Goal: Task Accomplishment & Management: Use online tool/utility

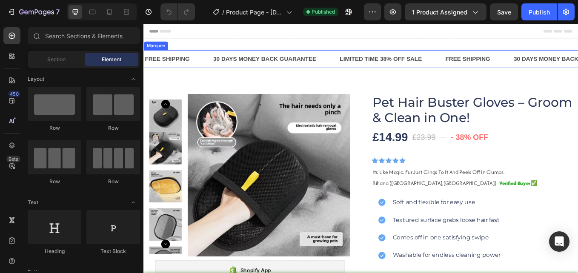
click at [208, 67] on div "FREE SHIPPING Text Block" at bounding box center [184, 65] width 80 height 21
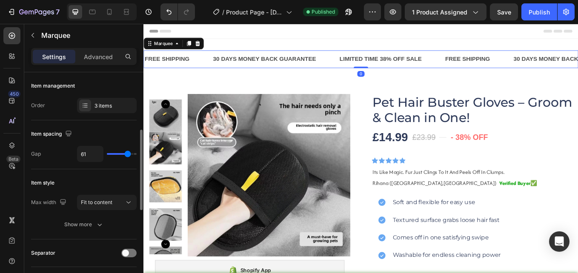
scroll to position [43, 0]
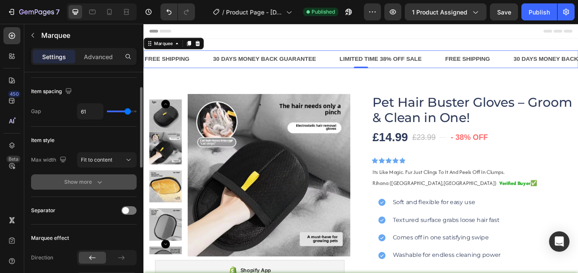
click at [101, 189] on button "Show more" at bounding box center [84, 182] width 106 height 15
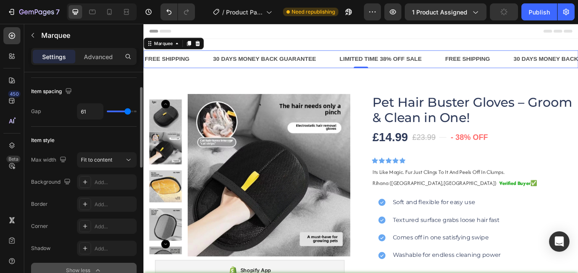
scroll to position [85, 0]
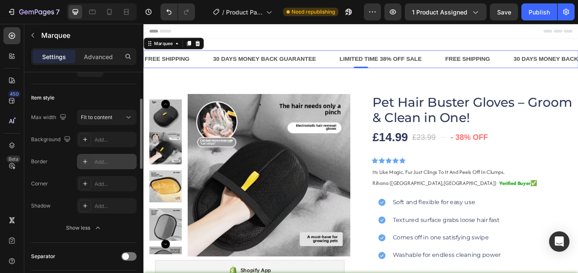
click at [94, 163] on div "Add..." at bounding box center [114, 162] width 40 height 8
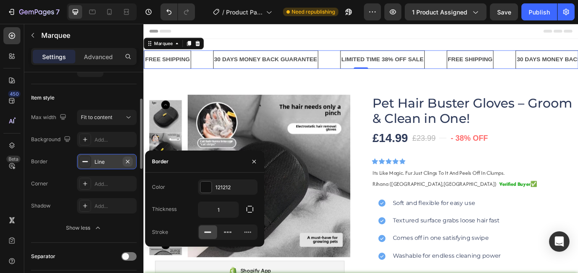
click at [130, 160] on icon "button" at bounding box center [127, 161] width 7 height 7
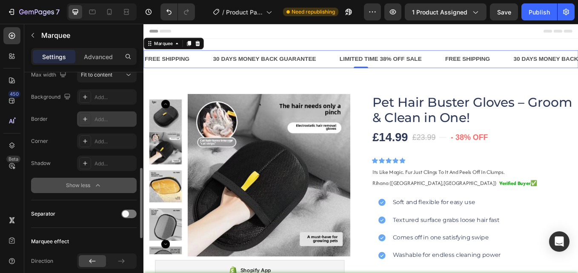
scroll to position [170, 0]
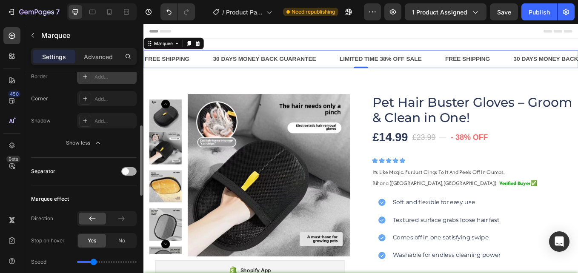
click at [126, 172] on span at bounding box center [125, 171] width 7 height 7
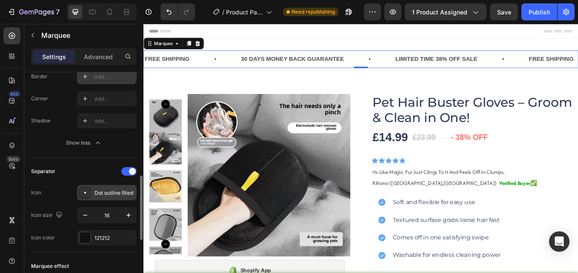
scroll to position [213, 0]
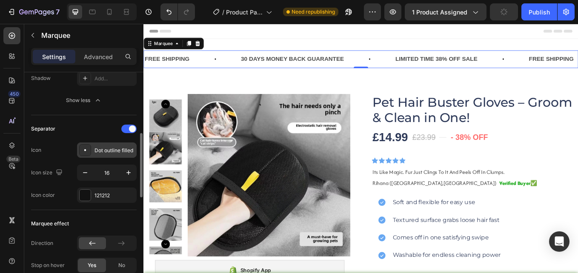
click at [108, 150] on div "Dot outline filled" at bounding box center [114, 151] width 40 height 8
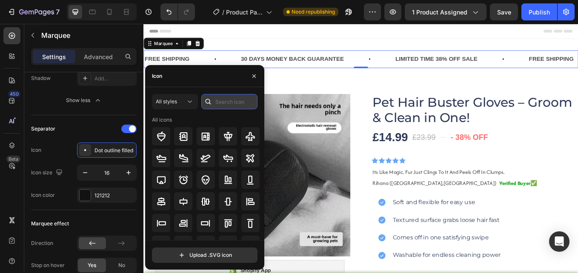
click at [229, 102] on input "text" at bounding box center [229, 101] width 56 height 15
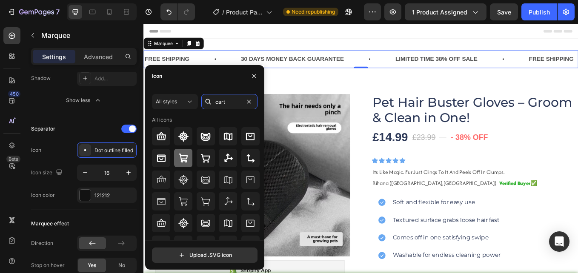
type input "cart"
click at [189, 155] on div at bounding box center [183, 158] width 18 height 18
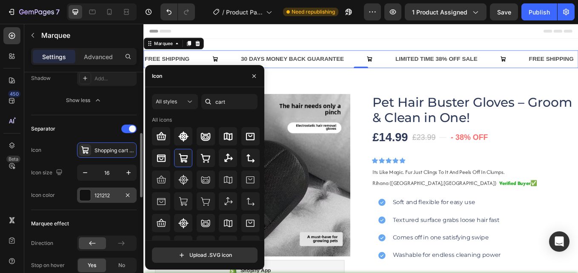
click at [103, 196] on div "121212" at bounding box center [106, 196] width 25 height 8
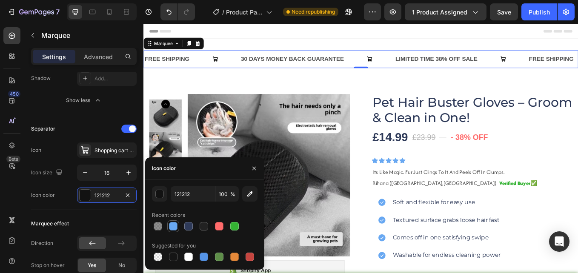
click at [170, 228] on div at bounding box center [173, 226] width 9 height 9
type input "68A8F2"
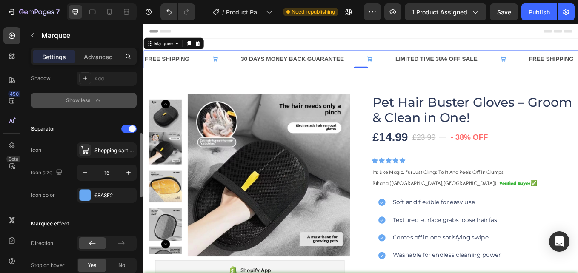
click at [126, 100] on button "Show less" at bounding box center [84, 100] width 106 height 15
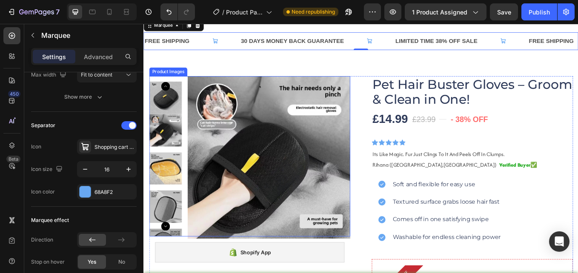
scroll to position [43, 0]
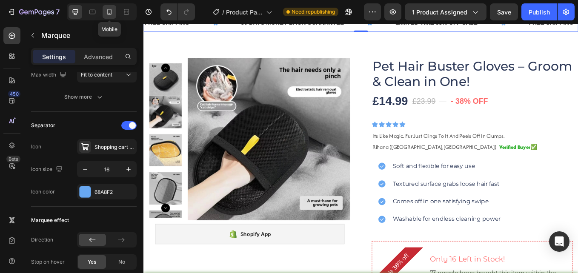
click at [109, 10] on icon at bounding box center [109, 12] width 9 height 9
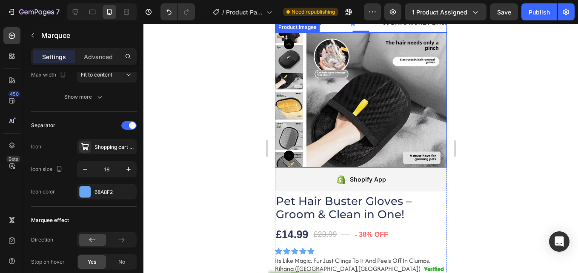
scroll to position [44, 0]
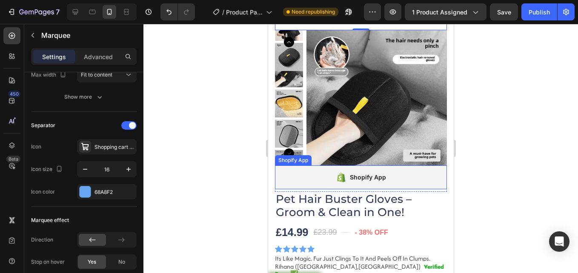
click at [356, 177] on div "Shopify App" at bounding box center [367, 177] width 36 height 10
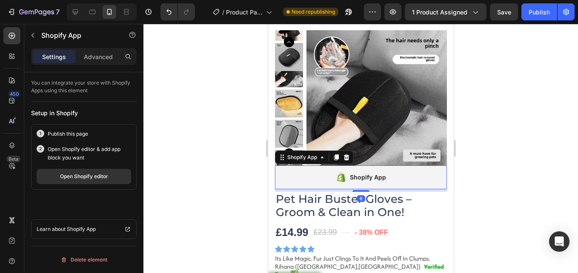
scroll to position [0, 0]
click at [83, 174] on div "Open Shopify editor" at bounding box center [84, 177] width 48 height 8
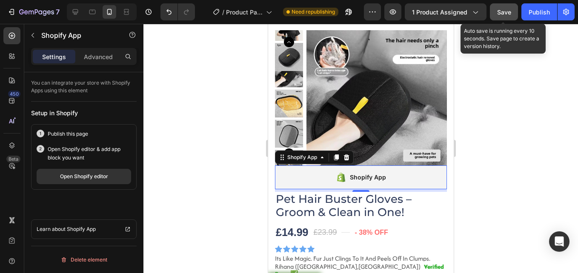
click at [504, 15] on span "Save" at bounding box center [504, 12] width 14 height 7
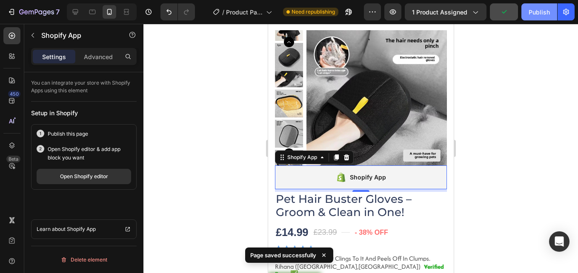
click at [548, 11] on div "Publish" at bounding box center [539, 12] width 21 height 9
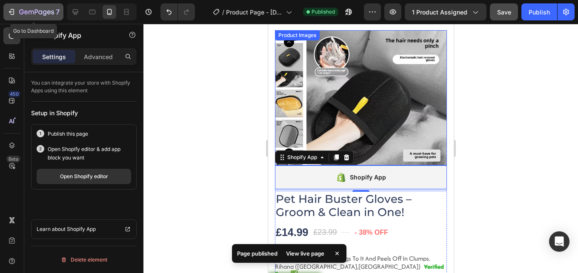
click at [19, 11] on div "7" at bounding box center [33, 12] width 52 height 10
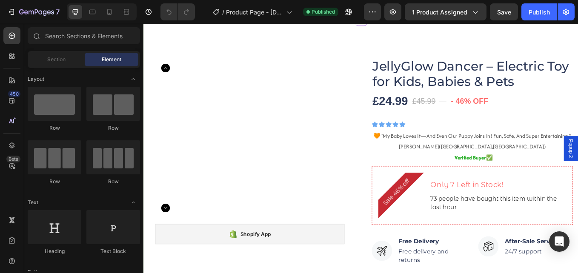
scroll to position [85, 0]
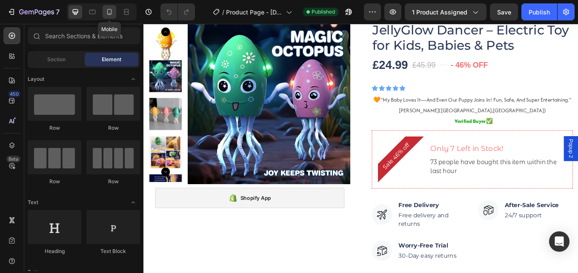
click at [105, 11] on div at bounding box center [110, 12] width 14 height 14
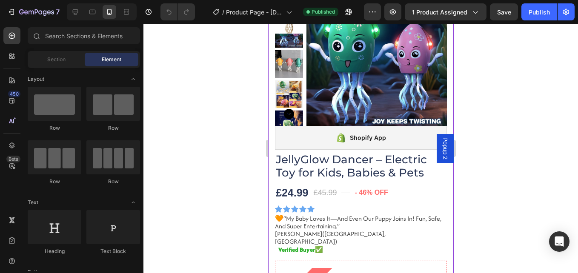
click at [352, 135] on div "Shopify App" at bounding box center [367, 138] width 36 height 10
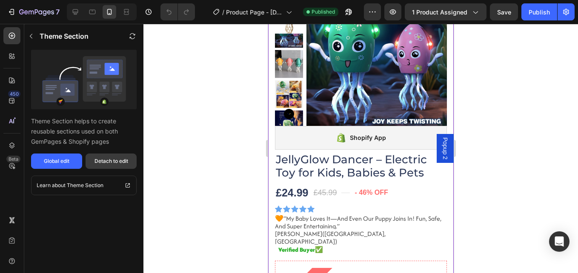
click at [108, 160] on div "Detach to edit" at bounding box center [111, 161] width 34 height 8
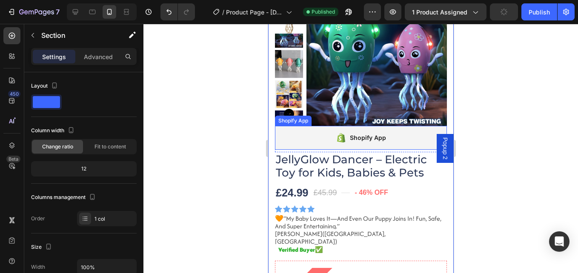
click at [346, 133] on div "Shopify App" at bounding box center [360, 138] width 50 height 12
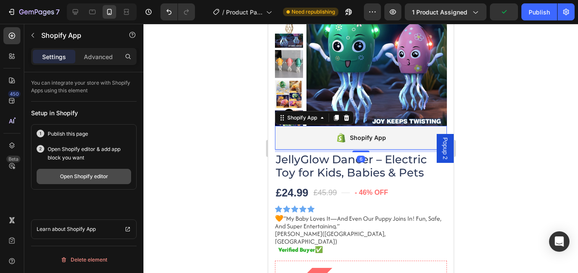
click at [74, 174] on div "Open Shopify editor" at bounding box center [84, 177] width 48 height 8
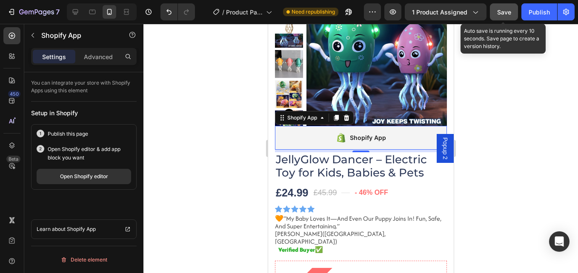
click at [502, 11] on span "Save" at bounding box center [504, 12] width 14 height 7
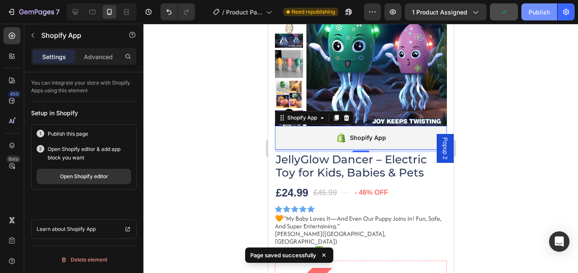
click at [533, 9] on div "Publish" at bounding box center [539, 12] width 21 height 9
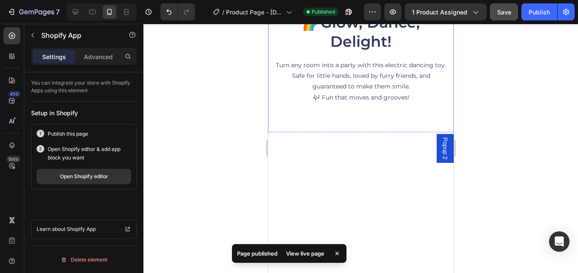
scroll to position [894, 0]
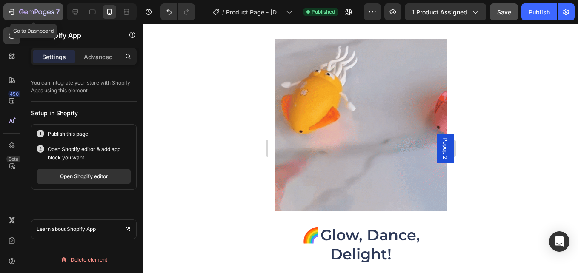
click at [19, 11] on icon "button" at bounding box center [36, 12] width 35 height 7
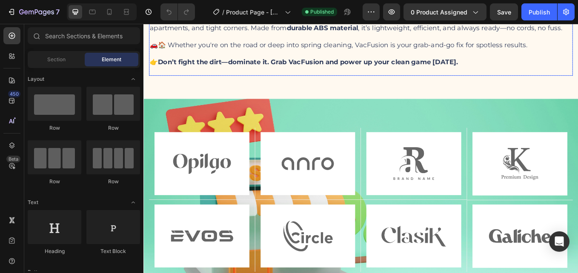
scroll to position [1107, 0]
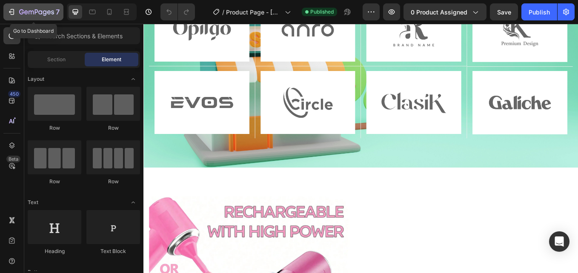
click at [11, 5] on button "7" at bounding box center [33, 11] width 60 height 17
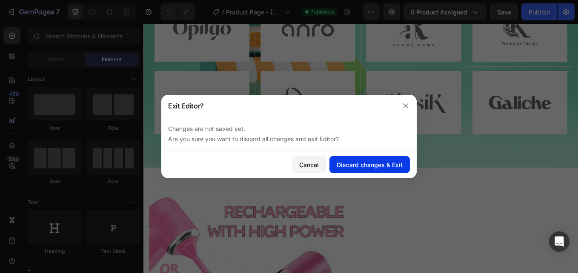
click at [378, 172] on button "Discard changes & Exit" at bounding box center [369, 164] width 80 height 17
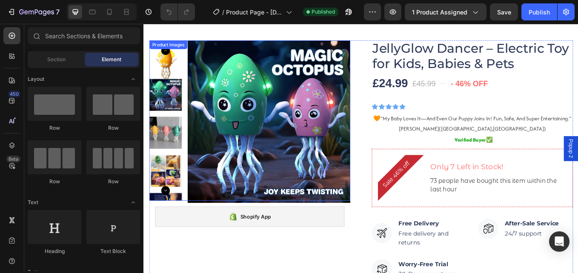
scroll to position [43, 0]
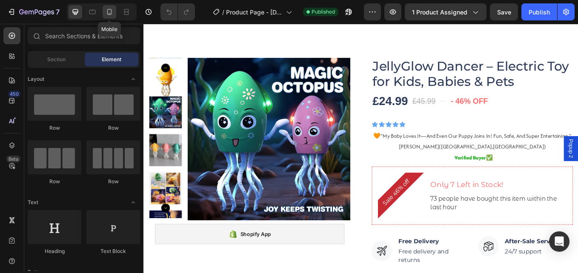
click at [110, 10] on icon at bounding box center [109, 12] width 9 height 9
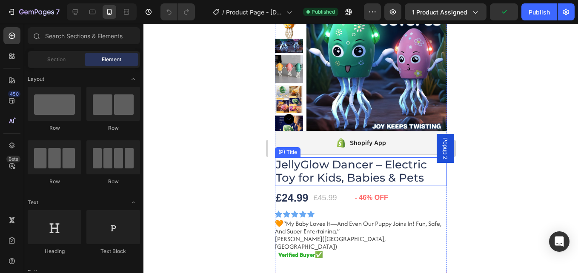
scroll to position [85, 0]
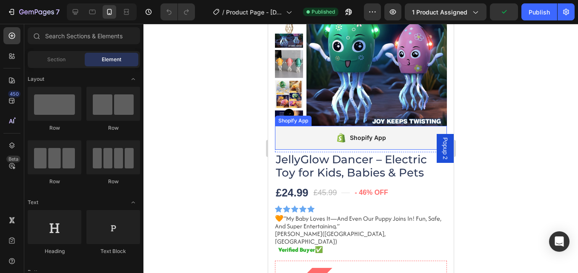
click at [350, 139] on div "Shopify App" at bounding box center [367, 138] width 36 height 10
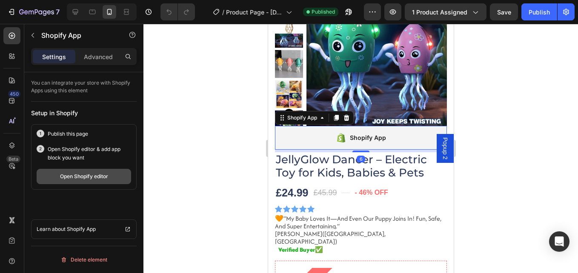
click at [75, 176] on div "Open Shopify editor" at bounding box center [84, 177] width 48 height 8
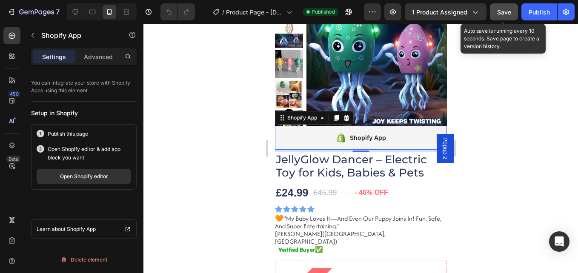
click at [505, 12] on span "Save" at bounding box center [504, 12] width 14 height 7
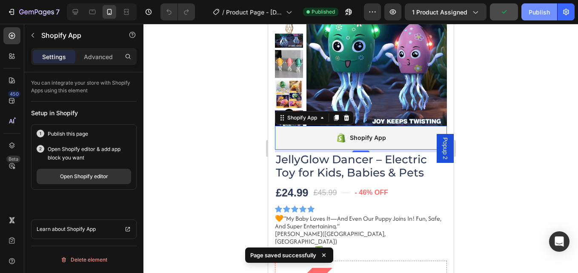
click at [541, 15] on div "Publish" at bounding box center [539, 12] width 21 height 9
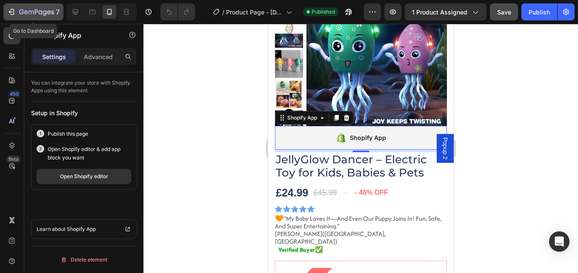
click at [6, 5] on button "7" at bounding box center [33, 11] width 60 height 17
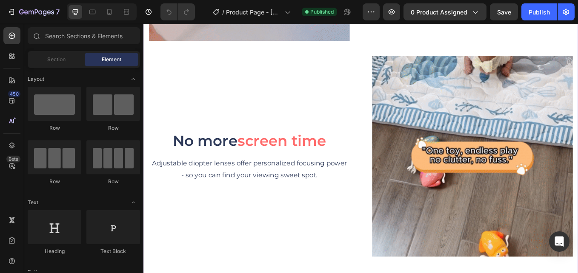
scroll to position [936, 0]
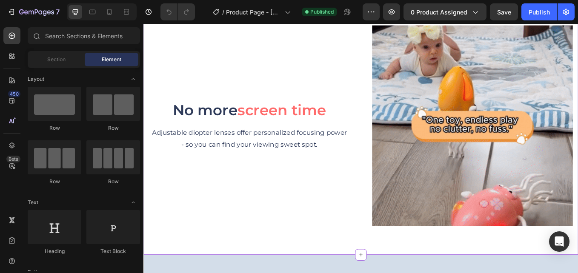
click at [214, 149] on p "Adjustable diopter lenses offer personalized focusing power - so you can find y…" at bounding box center [268, 159] width 234 height 28
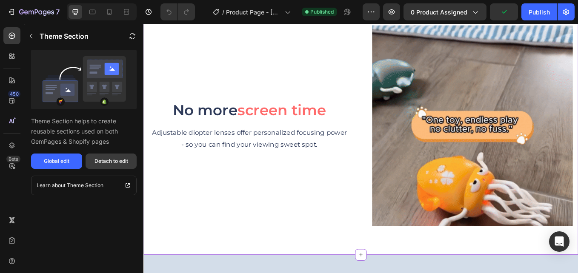
click at [109, 163] on div "Detach to edit" at bounding box center [111, 161] width 34 height 8
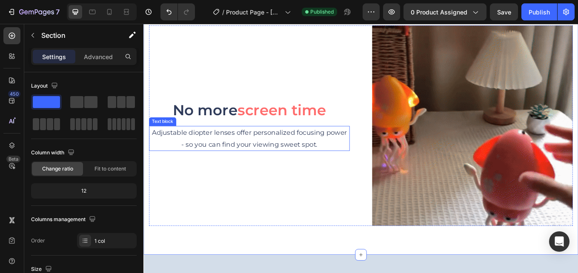
click at [284, 153] on p "Adjustable diopter lenses offer personalized focusing power - so you can find y…" at bounding box center [268, 159] width 234 height 28
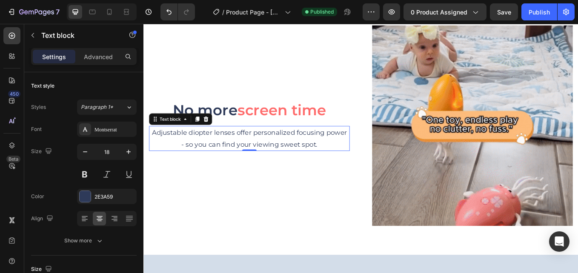
drag, startPoint x: 344, startPoint y: 164, endPoint x: 348, endPoint y: 162, distance: 4.4
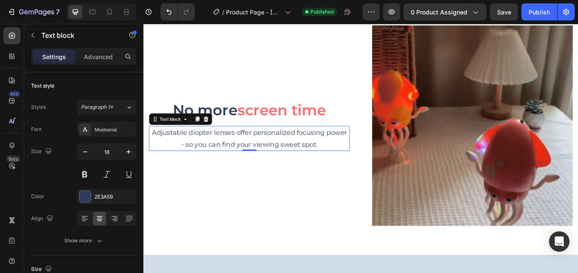
click at [347, 163] on p "Adjustable diopter lenses offer personalized focusing power - so you can find y…" at bounding box center [268, 159] width 234 height 28
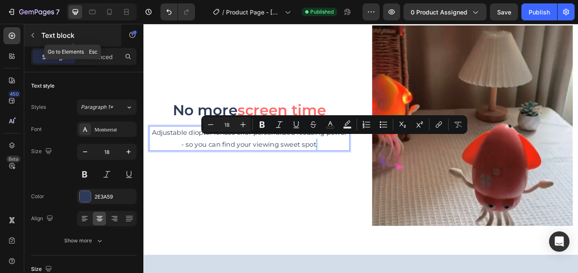
click at [33, 36] on icon "button" at bounding box center [32, 35] width 7 height 7
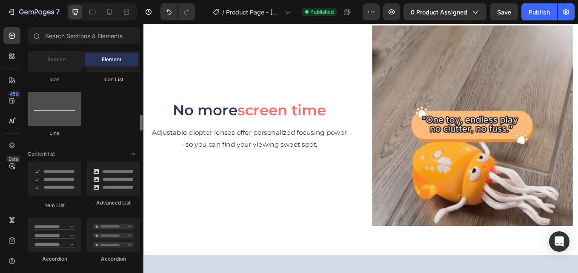
scroll to position [511, 0]
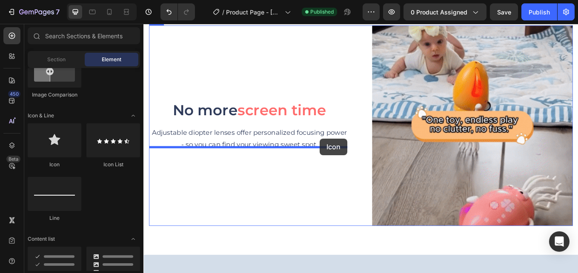
drag, startPoint x: 204, startPoint y: 167, endPoint x: 351, endPoint y: 159, distance: 146.7
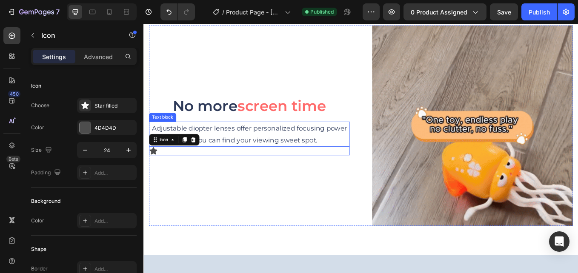
scroll to position [931, 0]
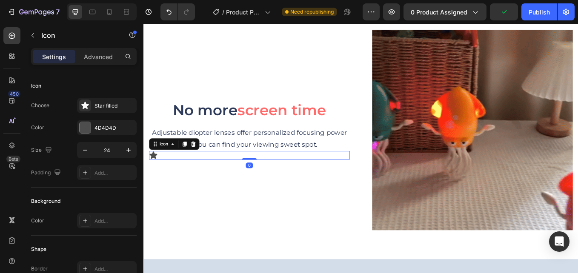
click at [163, 173] on div "Icon 0" at bounding box center [268, 178] width 236 height 10
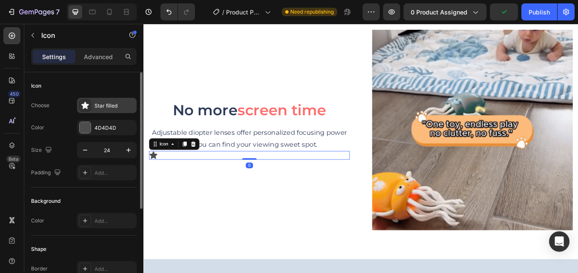
click at [109, 107] on div "Star filled" at bounding box center [114, 106] width 40 height 8
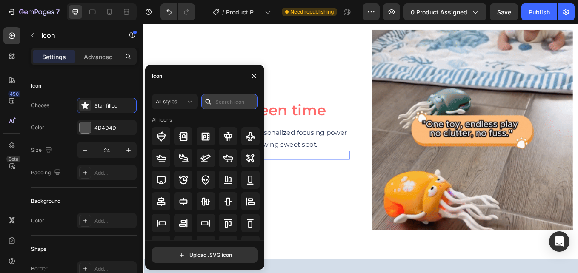
click at [227, 99] on input "text" at bounding box center [229, 101] width 56 height 15
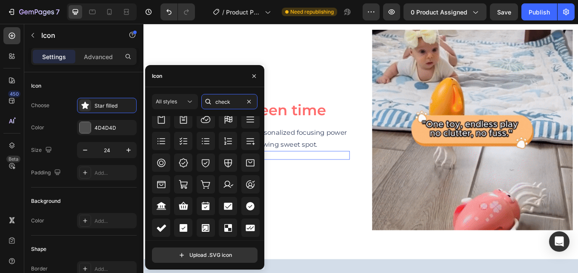
scroll to position [323, 0]
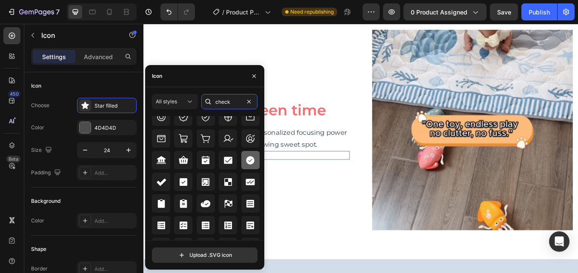
type input "check"
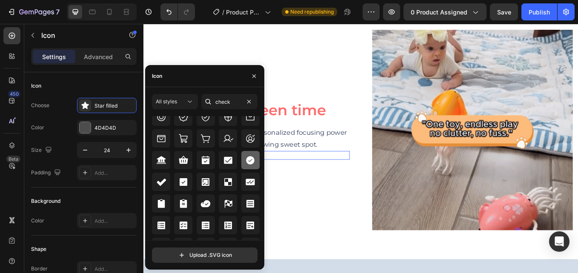
click at [251, 163] on icon at bounding box center [250, 160] width 10 height 10
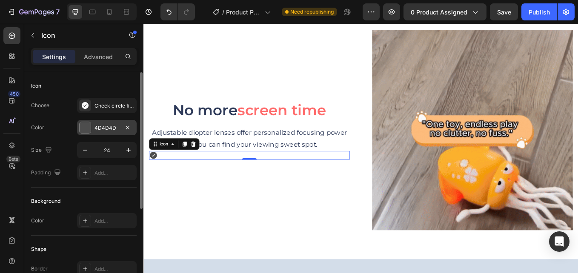
click at [108, 131] on div "4D4D4D" at bounding box center [106, 128] width 25 height 8
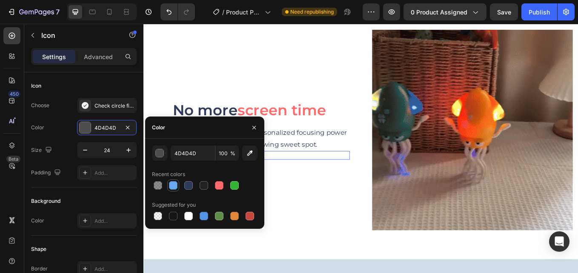
click at [173, 186] on div at bounding box center [173, 185] width 9 height 9
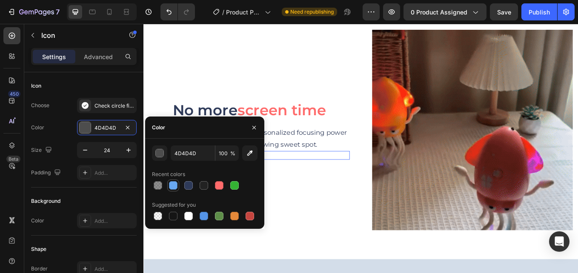
type input "68A8F2"
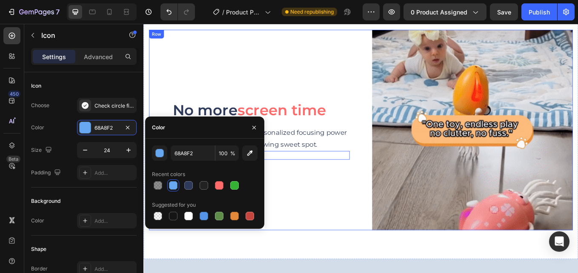
click at [328, 217] on div "No more screen time Heading Adjustable diopter lenses offer personalized focusi…" at bounding box center [268, 149] width 236 height 236
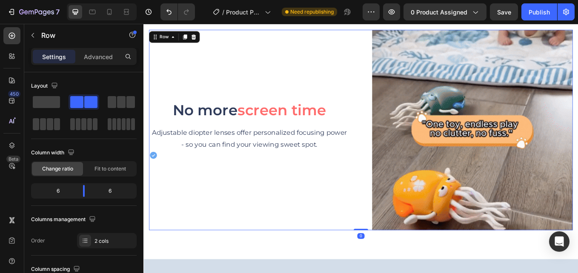
click at [159, 176] on icon at bounding box center [155, 178] width 10 height 10
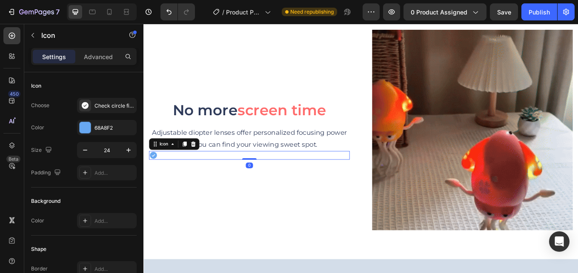
click at [159, 174] on icon at bounding box center [155, 178] width 10 height 10
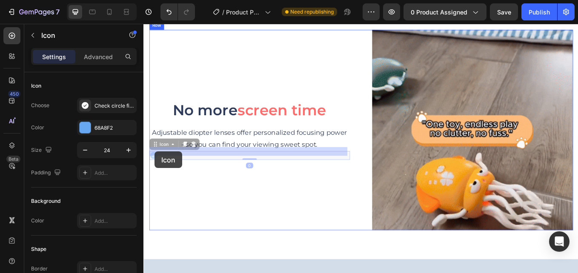
drag, startPoint x: 164, startPoint y: 173, endPoint x: 157, endPoint y: 174, distance: 7.3
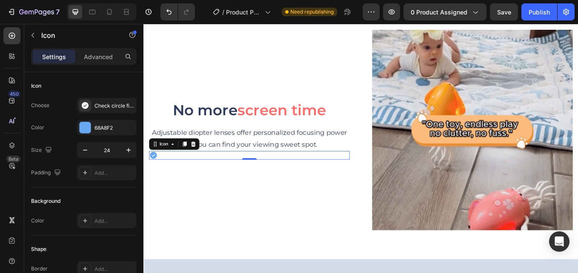
click at [159, 174] on icon at bounding box center [155, 178] width 9 height 9
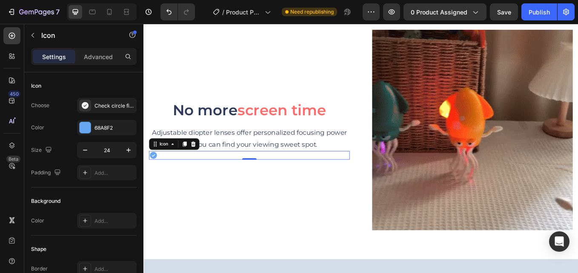
click at [165, 174] on div "Icon 0" at bounding box center [268, 178] width 236 height 10
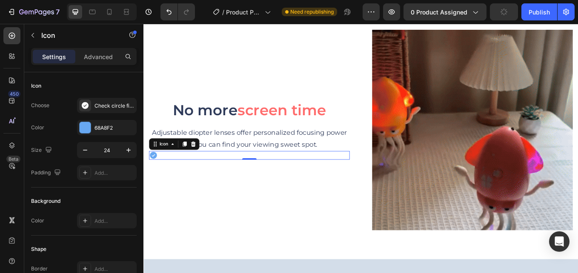
click at [155, 174] on icon at bounding box center [155, 178] width 9 height 9
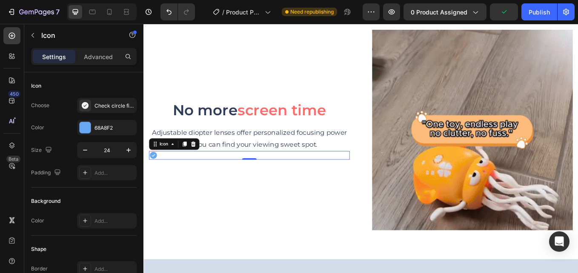
click at [161, 174] on div "Icon 0" at bounding box center [268, 178] width 236 height 10
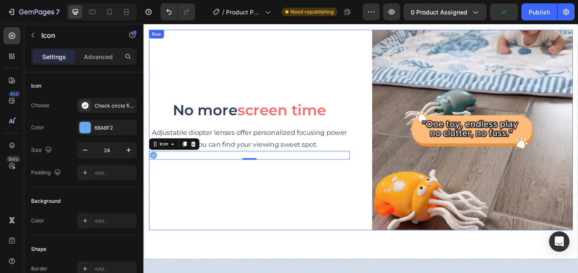
click at [168, 195] on div "No more screen time Heading Adjustable diopter lenses offer personalized focusi…" at bounding box center [268, 149] width 236 height 236
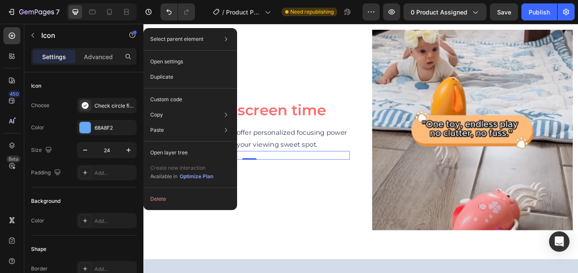
click at [287, 217] on div "No more screen time Heading Adjustable diopter lenses offer personalized focusi…" at bounding box center [268, 149] width 236 height 236
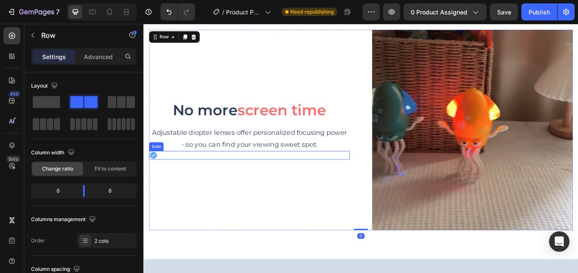
click at [160, 173] on icon at bounding box center [155, 178] width 10 height 10
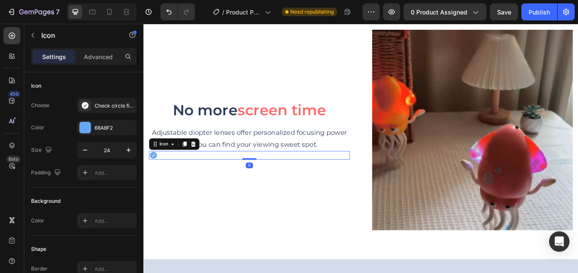
click at [160, 173] on icon at bounding box center [155, 178] width 10 height 10
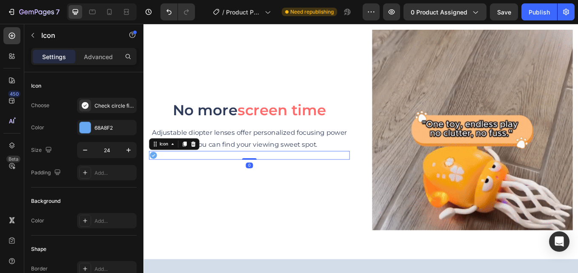
click at [171, 175] on div "Icon 0" at bounding box center [268, 178] width 236 height 10
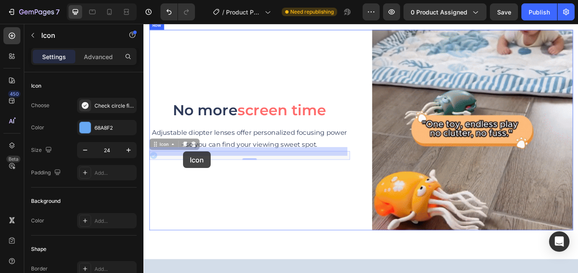
drag, startPoint x: 175, startPoint y: 174, endPoint x: 190, endPoint y: 174, distance: 14.9
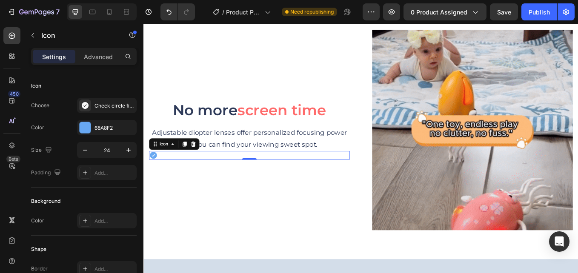
click at [173, 176] on div "Icon 0" at bounding box center [268, 178] width 236 height 10
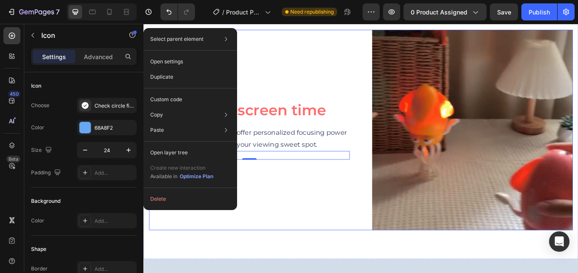
click at [294, 216] on div "No more screen time Heading Adjustable diopter lenses offer personalized focusi…" at bounding box center [268, 149] width 236 height 236
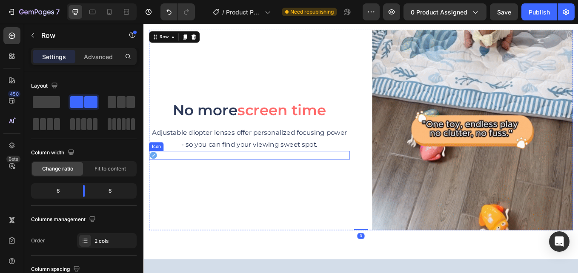
click at [161, 174] on div "Icon" at bounding box center [268, 178] width 236 height 10
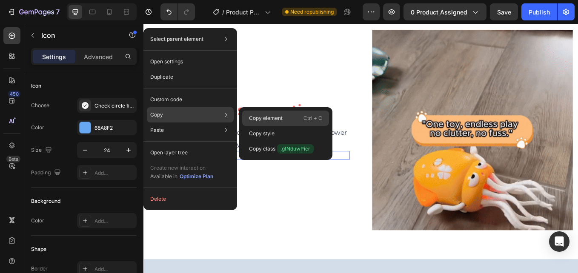
click at [269, 126] on div "Copy element Ctrl + C" at bounding box center [285, 133] width 87 height 15
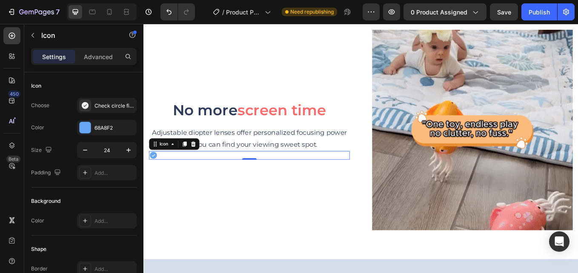
click at [170, 175] on div "Icon 0" at bounding box center [268, 178] width 236 height 10
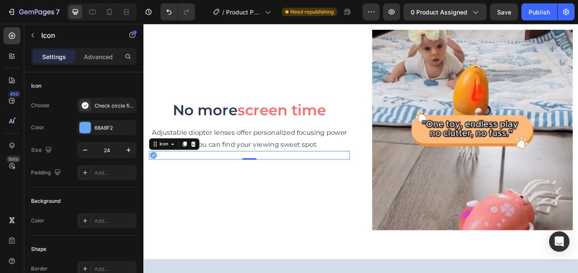
click at [159, 174] on icon at bounding box center [155, 178] width 9 height 9
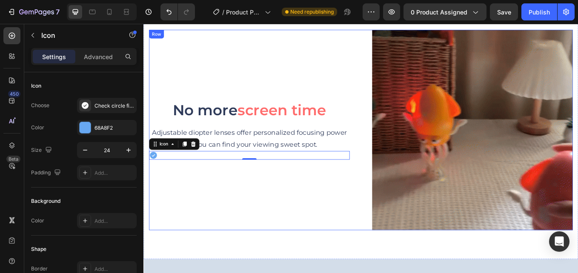
click at [166, 183] on div "No more screen time Heading Adjustable diopter lenses offer personalized focusi…" at bounding box center [268, 149] width 236 height 236
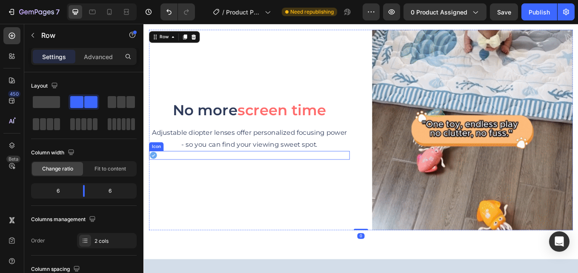
click at [157, 174] on icon at bounding box center [155, 178] width 9 height 9
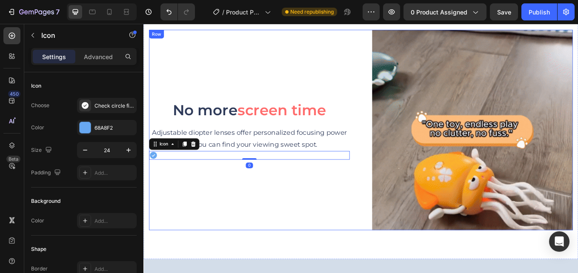
click at [165, 183] on div "No more screen time Heading Adjustable diopter lenses offer personalized focusi…" at bounding box center [268, 149] width 236 height 236
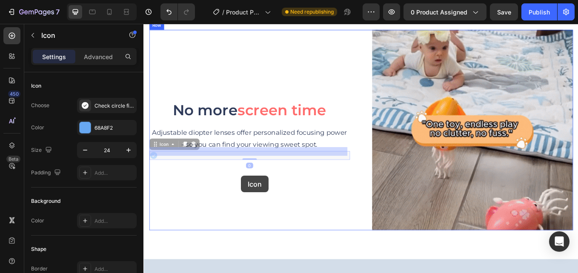
drag, startPoint x: 155, startPoint y: 173, endPoint x: 259, endPoint y: 210, distance: 110.4
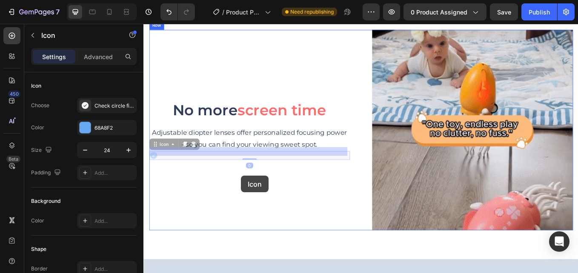
click at [258, 203] on div "Header Image Best toy for kids Heading The maximum acoustic insulation and ster…" at bounding box center [398, 252] width 511 height 2318
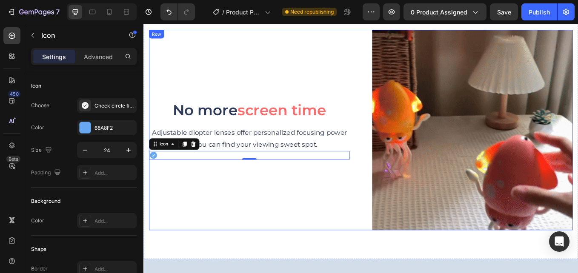
click at [160, 175] on div "Icon 0" at bounding box center [268, 178] width 236 height 10
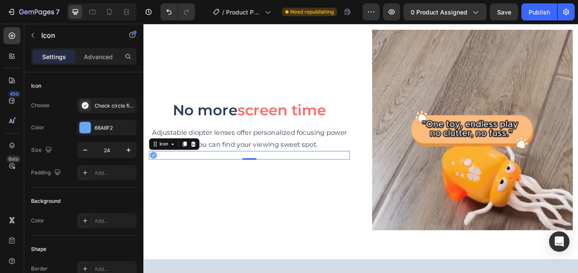
click at [168, 174] on div "Icon 0" at bounding box center [268, 178] width 236 height 10
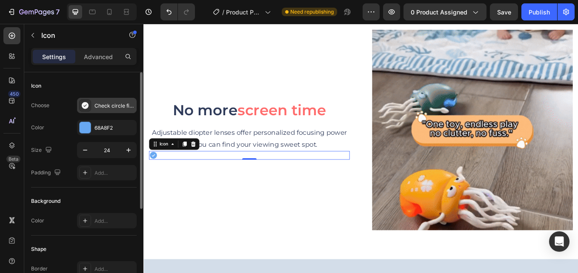
click at [115, 103] on div "Check circle filled" at bounding box center [114, 106] width 40 height 8
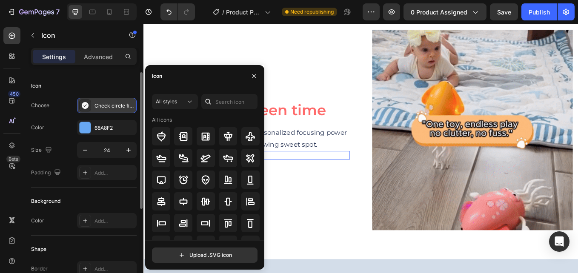
click at [116, 103] on div "Check circle filled" at bounding box center [114, 106] width 40 height 8
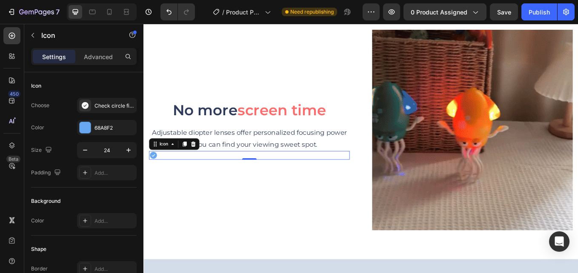
click at [162, 175] on div "Icon 0" at bounding box center [268, 178] width 236 height 10
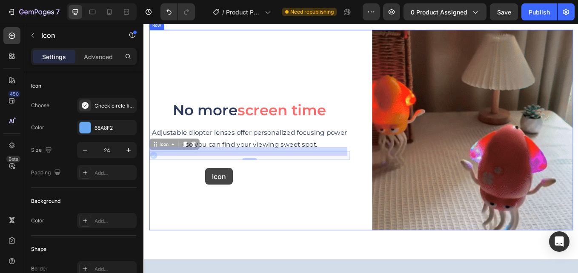
drag, startPoint x: 163, startPoint y: 172, endPoint x: 218, endPoint y: 196, distance: 60.0
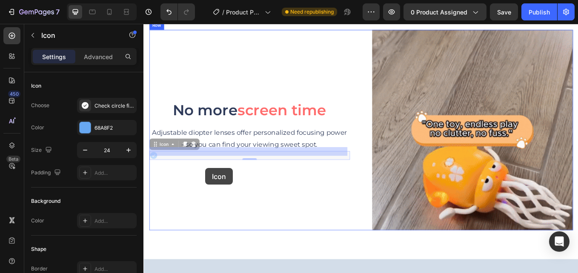
click at [216, 194] on div "Header Image Best toy for kids Heading The maximum acoustic insulation and ster…" at bounding box center [398, 252] width 511 height 2318
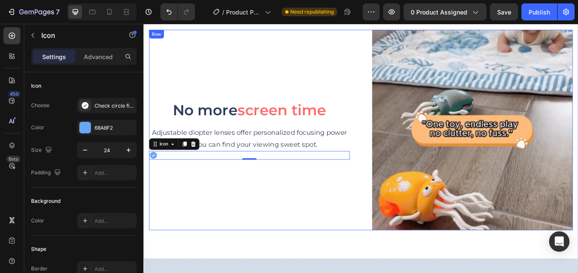
click at [228, 198] on div "No more screen time Heading Adjustable diopter lenses offer personalized focusi…" at bounding box center [268, 149] width 236 height 236
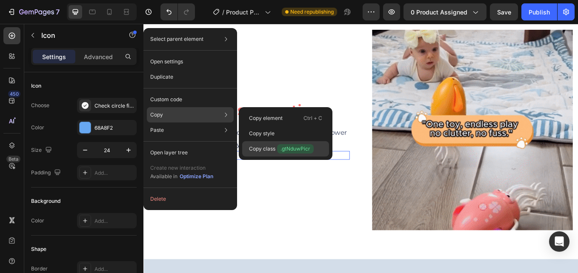
click at [274, 148] on p "Copy class .gtNduwPicr" at bounding box center [281, 148] width 65 height 9
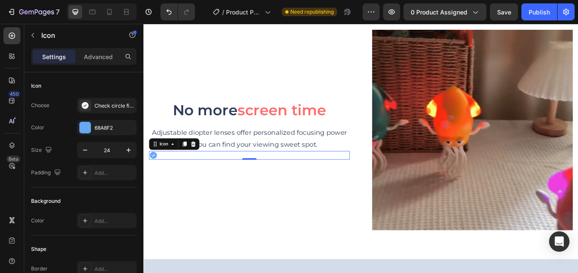
click at [157, 174] on icon at bounding box center [155, 178] width 9 height 9
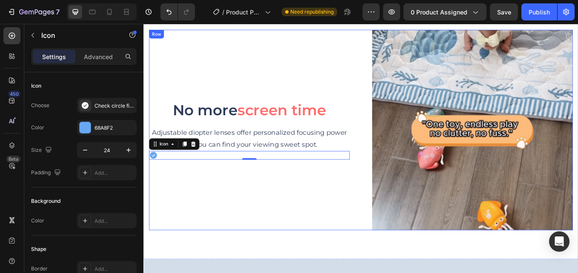
click at [173, 188] on div "No more screen time Heading Adjustable diopter lenses offer personalized focusi…" at bounding box center [268, 149] width 236 height 236
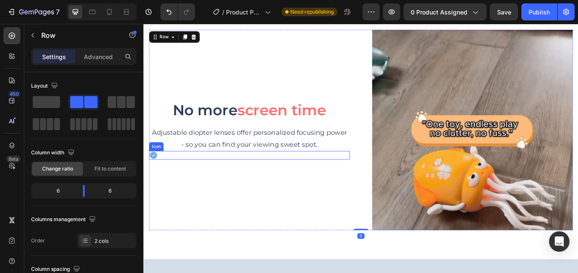
click at [160, 168] on div "Icon" at bounding box center [159, 168] width 14 height 0
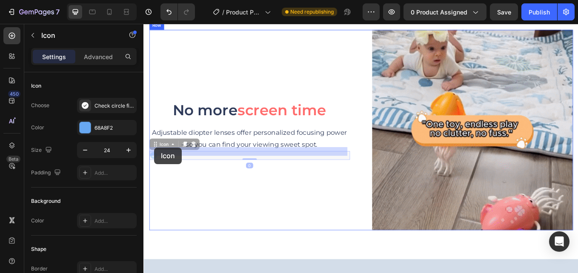
drag, startPoint x: 162, startPoint y: 171, endPoint x: 156, endPoint y: 169, distance: 6.1
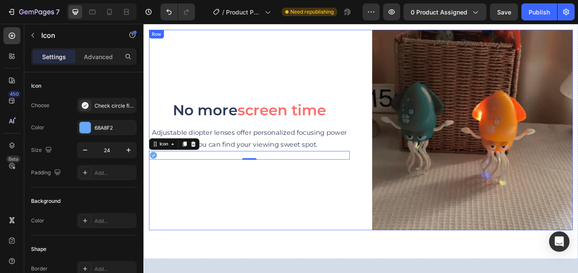
click at [208, 212] on div "No more screen time Heading Adjustable diopter lenses offer personalized focusi…" at bounding box center [268, 149] width 236 height 236
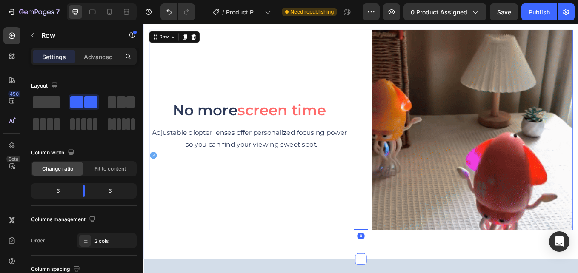
click at [230, 273] on div "Image Best toy for kids Heading The maximum acoustic insulation and stereo soun…" at bounding box center [398, 22] width 511 height 558
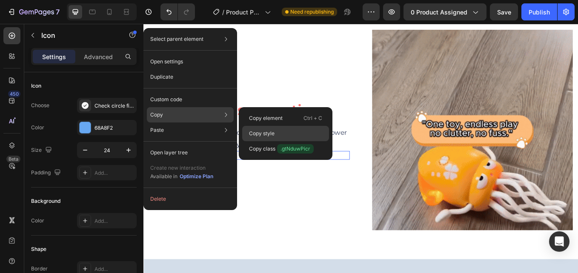
click at [268, 130] on p "Copy style" at bounding box center [262, 134] width 26 height 8
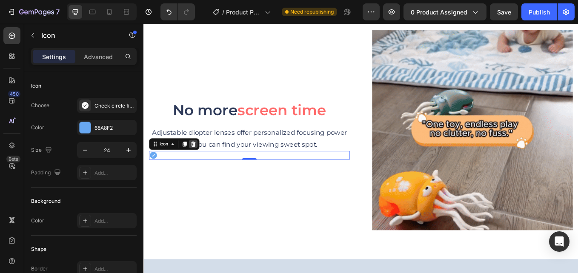
click at [201, 162] on icon at bounding box center [201, 165] width 7 height 7
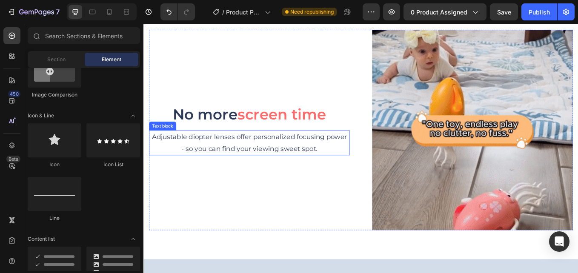
scroll to position [936, 0]
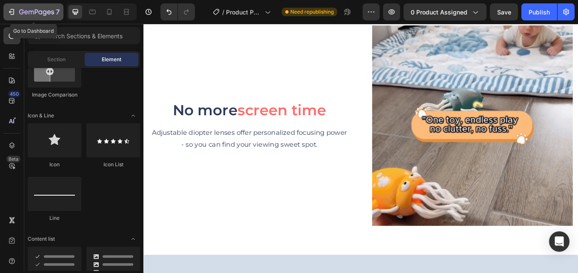
click at [7, 6] on button "7" at bounding box center [33, 11] width 60 height 17
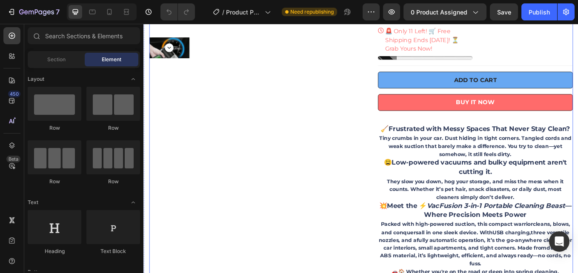
scroll to position [298, 0]
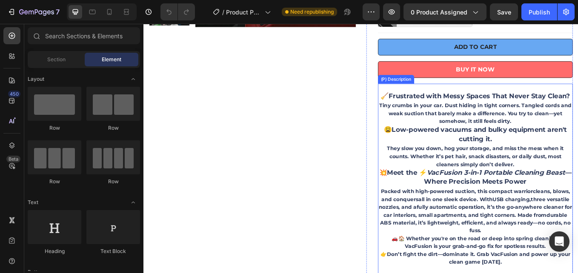
click at [487, 173] on div "🧹 Frustrated with Messy Spaces That Never Stay Clean? Tiny crumbs in your car. …" at bounding box center [533, 205] width 229 height 223
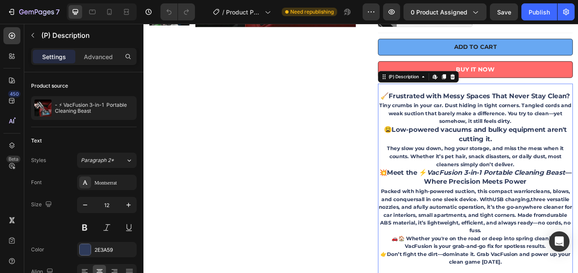
click at [488, 207] on strong "Meet the ⚡ VacFusion 3-in-1 Portable Cleaning Beast — Where Precision Meets Pow…" at bounding box center [537, 204] width 217 height 20
click at [489, 195] on div "🧹 Frustrated with Messy Spaces That Never Stay Clean? Tiny crumbs in your car. …" at bounding box center [533, 205] width 229 height 223
drag, startPoint x: 94, startPoint y: 55, endPoint x: 139, endPoint y: 129, distance: 87.3
click at [94, 54] on p "Advanced" at bounding box center [98, 56] width 29 height 9
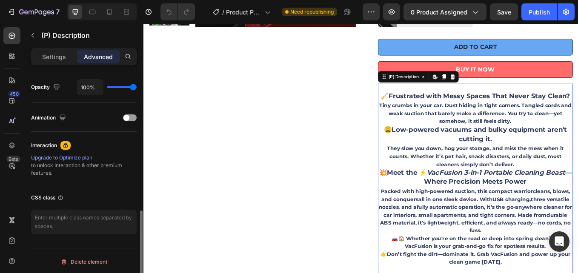
scroll to position [343, 0]
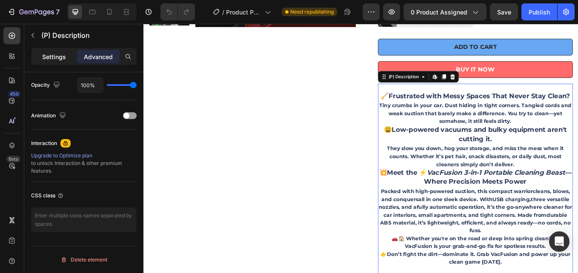
click at [57, 52] on p "Settings" at bounding box center [54, 56] width 24 height 9
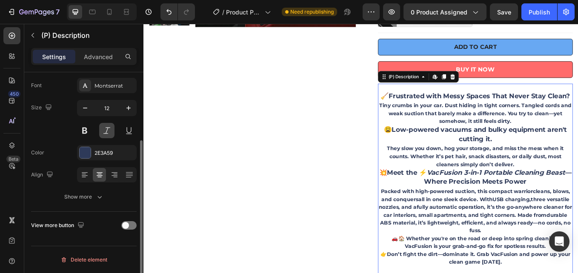
scroll to position [97, 0]
click at [92, 194] on div "Show more" at bounding box center [84, 197] width 40 height 9
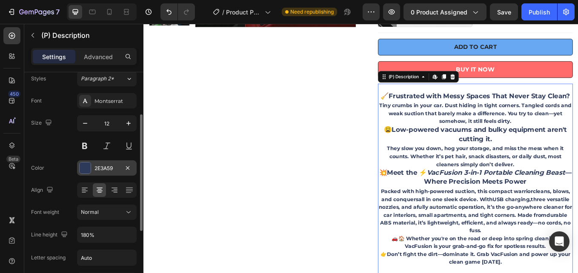
scroll to position [0, 0]
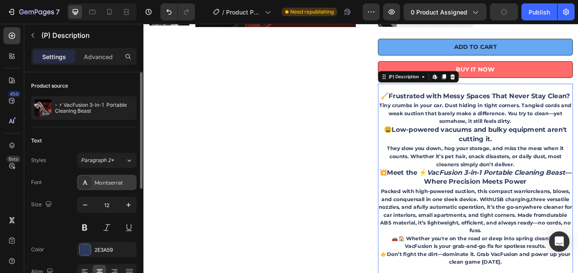
click at [114, 183] on div "Montserrat" at bounding box center [114, 183] width 40 height 8
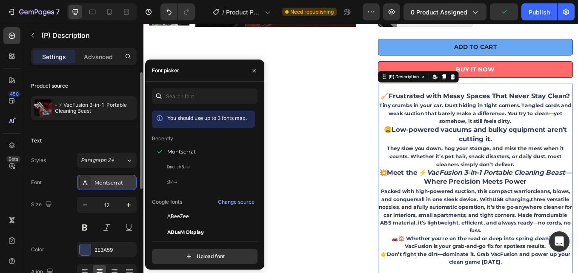
click at [120, 183] on div "Montserrat" at bounding box center [114, 183] width 40 height 8
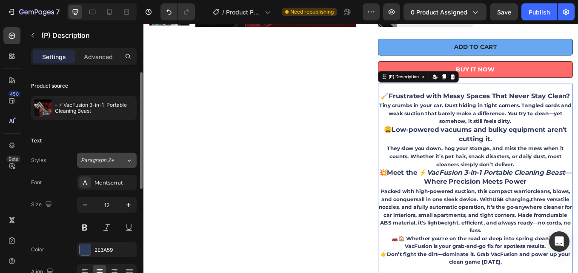
click at [120, 154] on button "Paragraph 2*" at bounding box center [107, 160] width 60 height 15
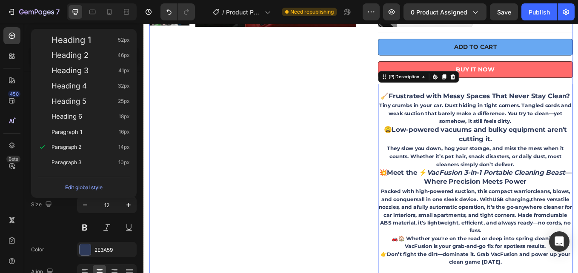
click at [189, 111] on div "Product Images & Gallery" at bounding box center [271, 85] width 243 height 492
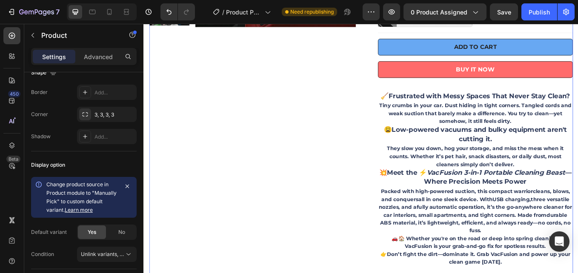
scroll to position [376, 0]
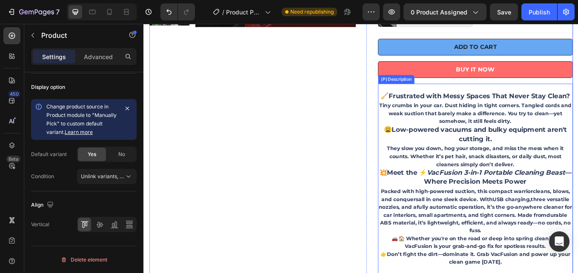
click at [516, 163] on strong "Low-powered vacuums and bulky equipment aren't cutting it." at bounding box center [538, 153] width 206 height 20
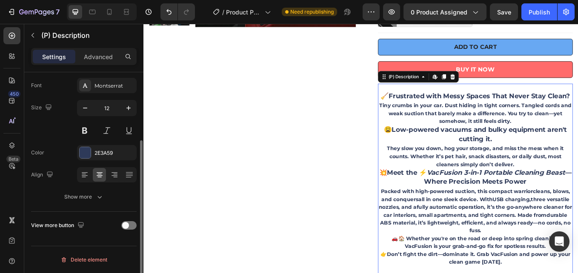
scroll to position [0, 0]
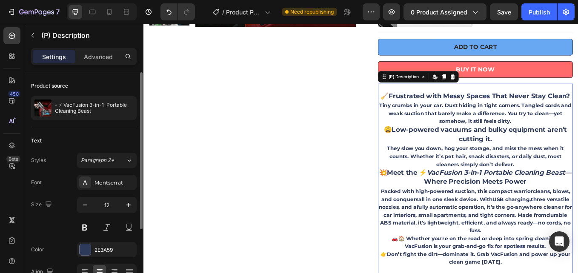
click at [507, 160] on strong "Low-powered vacuums and bulky equipment aren't cutting it." at bounding box center [538, 153] width 206 height 20
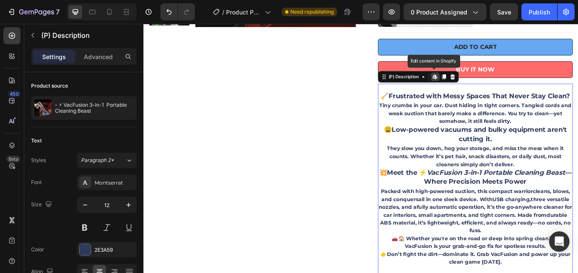
click at [483, 87] on icon at bounding box center [486, 86] width 7 height 7
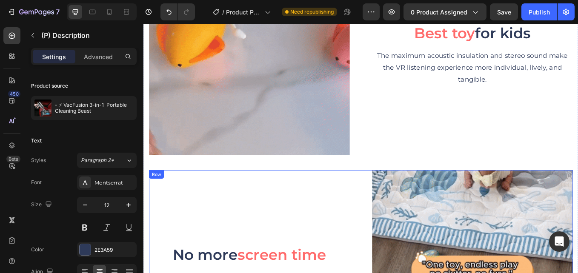
scroll to position [936, 0]
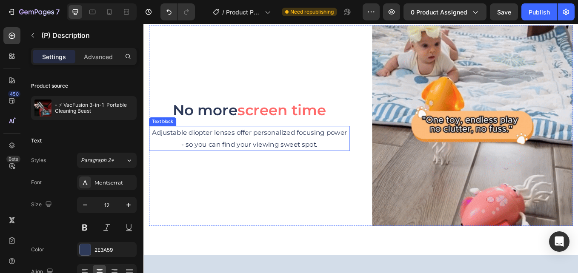
drag, startPoint x: 348, startPoint y: 155, endPoint x: 351, endPoint y: 173, distance: 17.7
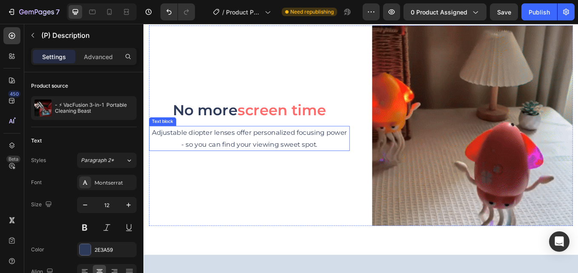
click at [348, 156] on p "Adjustable diopter lenses offer personalized focusing power - so you can find y…" at bounding box center [268, 159] width 234 height 28
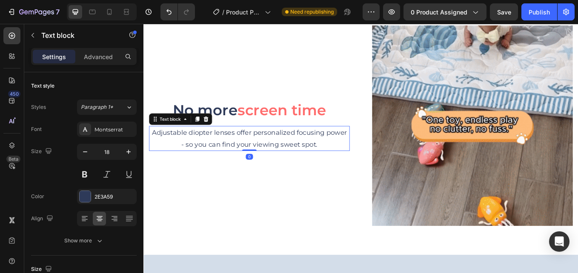
click at [359, 162] on p "Adjustable diopter lenses offer personalized focusing power - so you can find y…" at bounding box center [268, 159] width 234 height 28
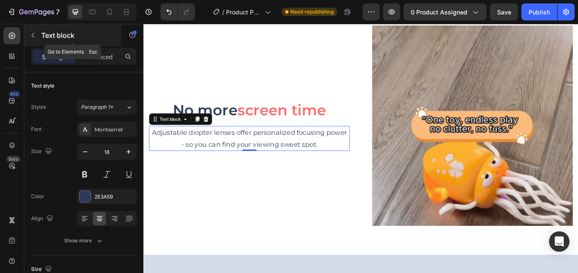
click at [35, 31] on button "button" at bounding box center [33, 36] width 14 height 14
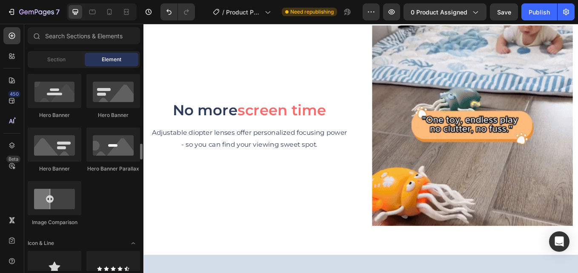
scroll to position [426, 0]
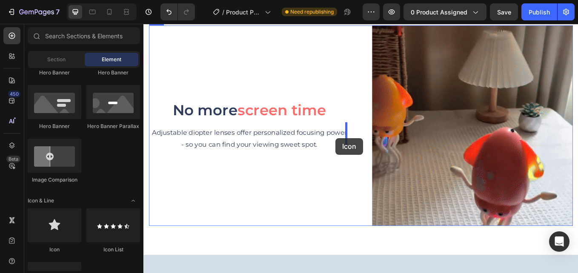
drag, startPoint x: 203, startPoint y: 240, endPoint x: 369, endPoint y: 158, distance: 185.4
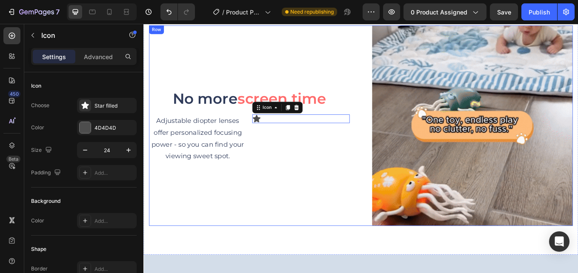
scroll to position [923, 0]
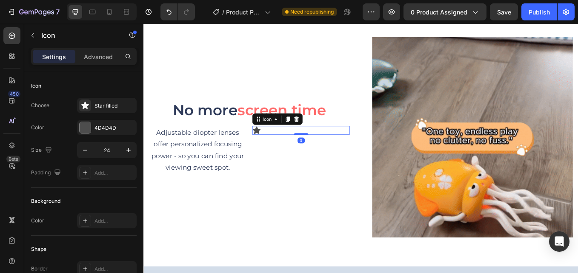
click at [282, 144] on div "Icon 0" at bounding box center [328, 149] width 114 height 10
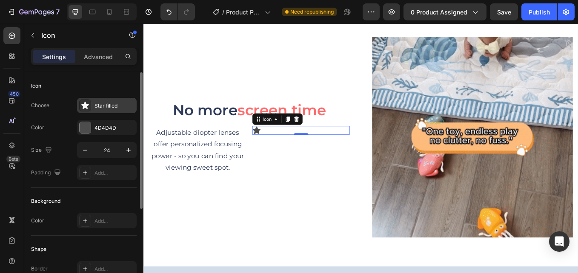
click at [110, 103] on div "Star filled" at bounding box center [114, 106] width 40 height 8
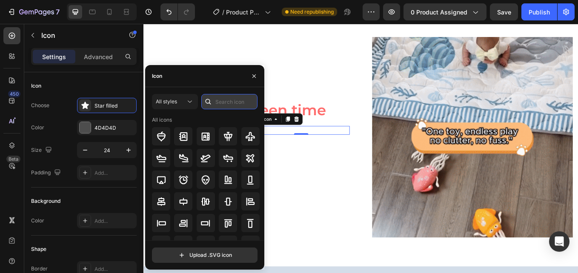
click at [215, 100] on input "text" at bounding box center [229, 101] width 56 height 15
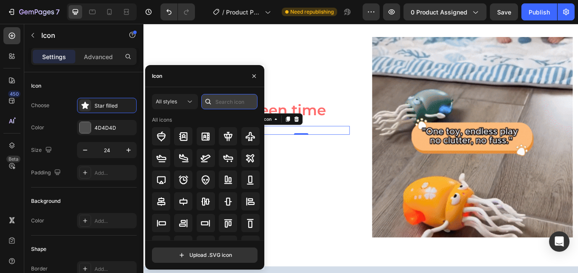
type input "x"
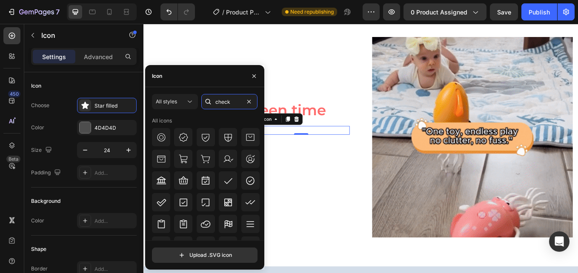
scroll to position [280, 0]
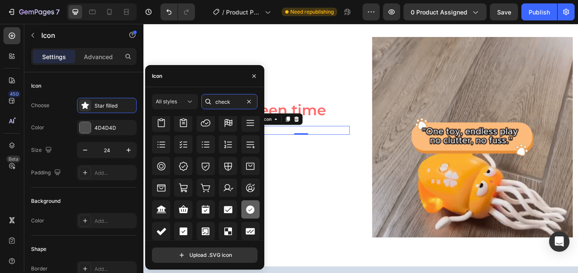
type input "check"
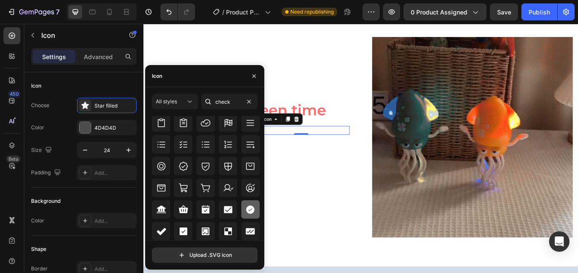
click at [249, 212] on icon at bounding box center [250, 210] width 9 height 9
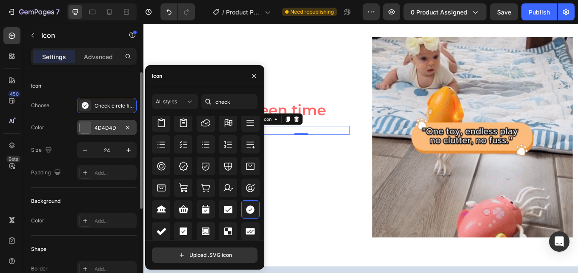
click at [103, 129] on div "4D4D4D" at bounding box center [106, 128] width 25 height 8
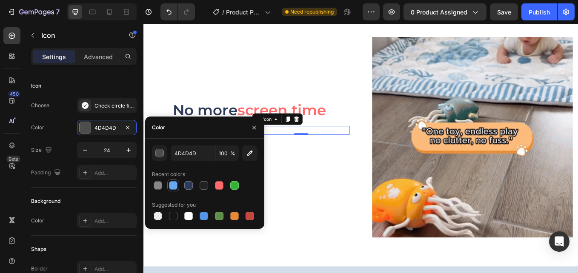
click at [173, 185] on div at bounding box center [173, 185] width 9 height 9
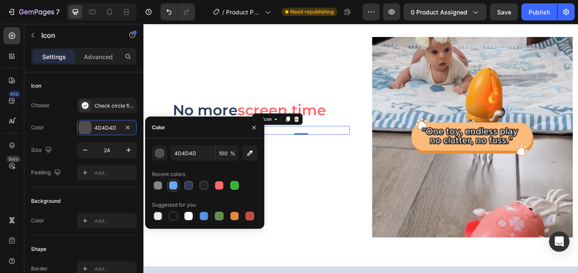
type input "68A8F2"
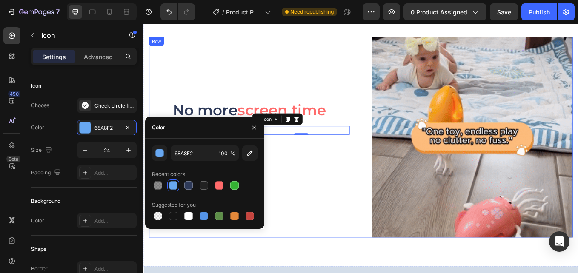
click at [343, 199] on div "No more screen time Heading Adjustable diopter lenses offer personalized focusi…" at bounding box center [268, 157] width 236 height 236
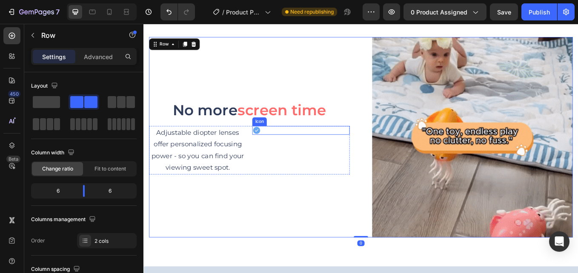
click at [278, 145] on icon at bounding box center [276, 149] width 9 height 9
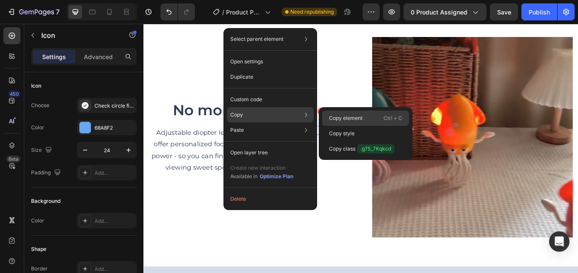
click at [369, 126] on div "Copy element Ctrl + C" at bounding box center [365, 133] width 87 height 15
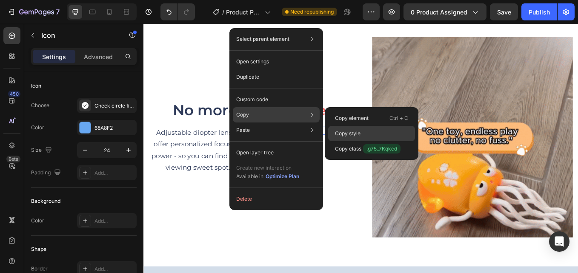
click at [369, 141] on div "Copy style" at bounding box center [371, 148] width 87 height 15
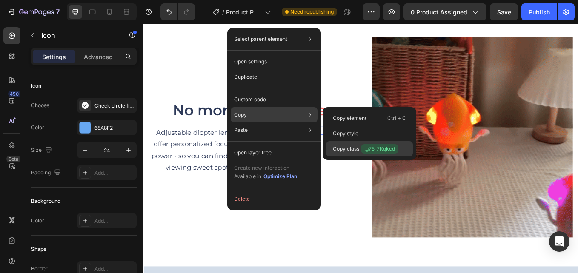
click at [374, 147] on span ".g75_7Kqkcd" at bounding box center [379, 148] width 37 height 9
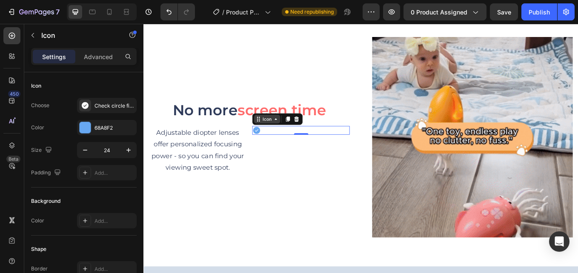
click at [293, 132] on div "Icon" at bounding box center [288, 136] width 31 height 10
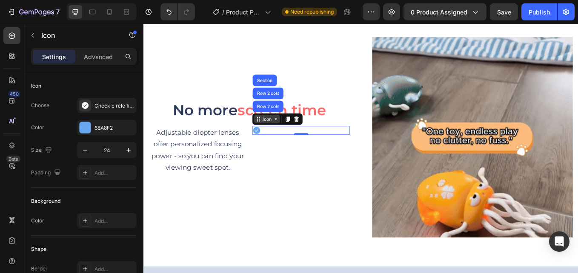
click at [295, 133] on icon at bounding box center [298, 135] width 7 height 7
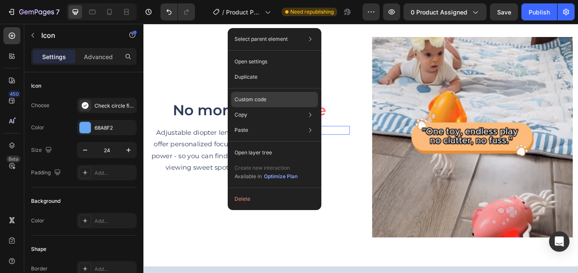
click at [294, 123] on div "Custom code" at bounding box center [274, 130] width 87 height 15
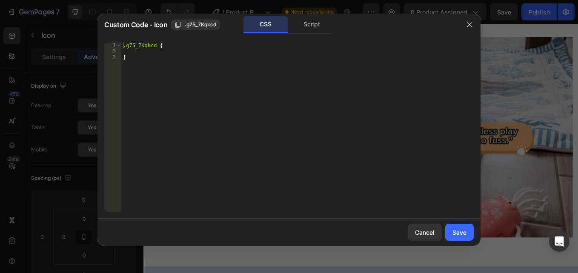
click at [202, 24] on span ".g75_7Kqkcd" at bounding box center [200, 25] width 31 height 8
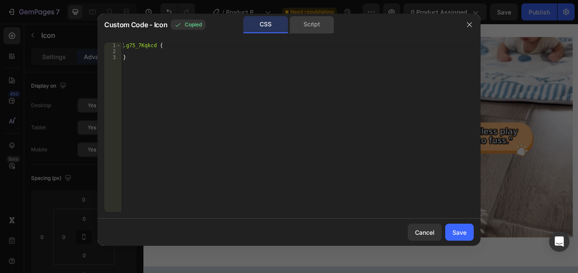
click at [309, 23] on div "Script" at bounding box center [311, 24] width 45 height 17
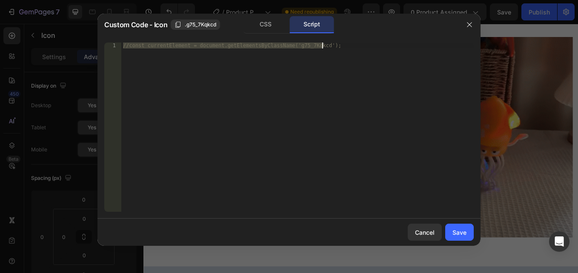
drag, startPoint x: 123, startPoint y: 45, endPoint x: 324, endPoint y: 44, distance: 201.8
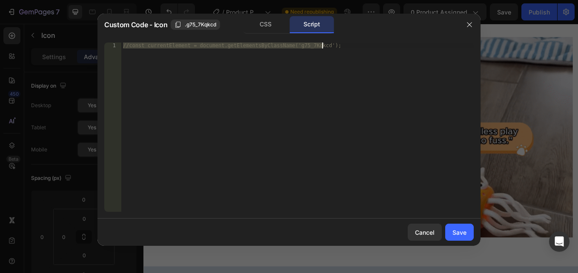
click at [324, 44] on div "//const currentElement = document.getElementsByClassName('g75_7Kqkcd');" at bounding box center [297, 133] width 352 height 181
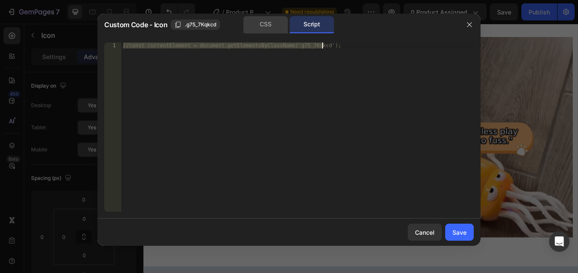
click at [255, 20] on div "CSS" at bounding box center [265, 24] width 45 height 17
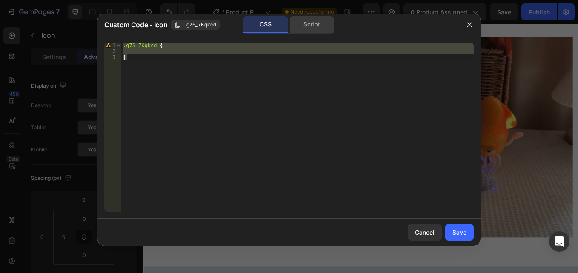
drag, startPoint x: 304, startPoint y: 23, endPoint x: 290, endPoint y: 23, distance: 13.6
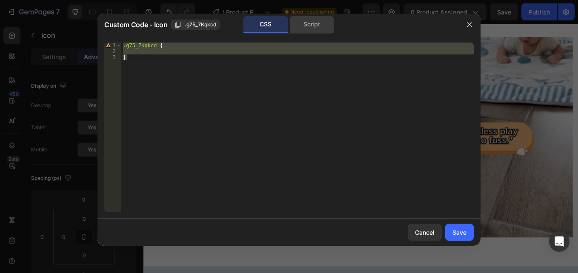
click at [303, 22] on div "Script" at bounding box center [311, 24] width 45 height 17
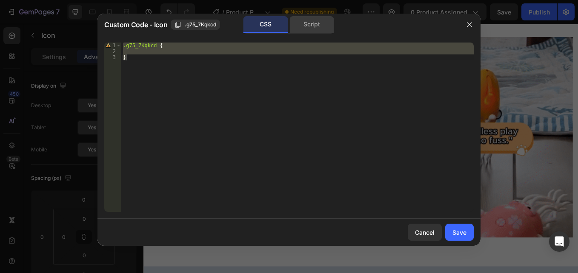
type textarea "//const currentElement = document.getElementsByClassName('g75_7Kqkcd');"
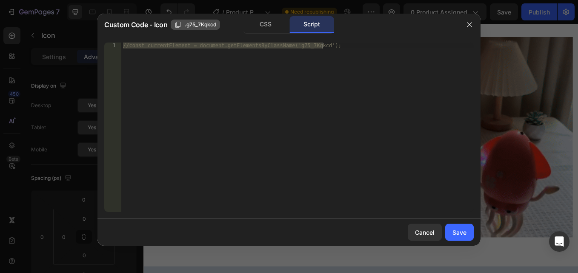
click at [201, 24] on span ".g75_7Kqkcd" at bounding box center [200, 25] width 31 height 8
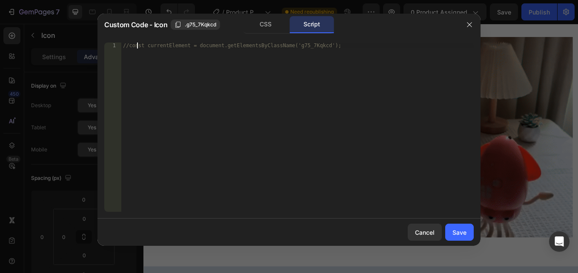
drag, startPoint x: 128, startPoint y: 61, endPoint x: 123, endPoint y: 52, distance: 10.3
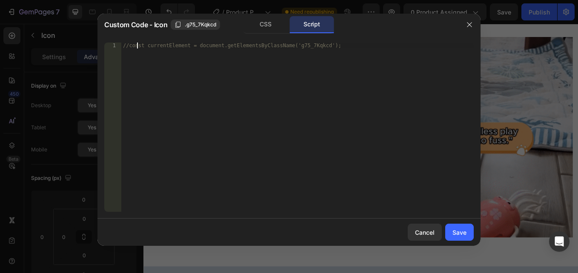
click at [128, 60] on div "//const currentElement = document.getElementsByClassName('g75_7Kqkcd');" at bounding box center [297, 133] width 352 height 181
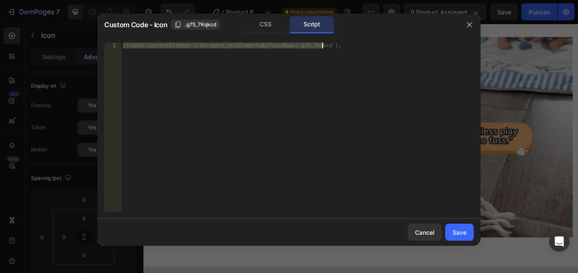
drag, startPoint x: 122, startPoint y: 45, endPoint x: 292, endPoint y: 54, distance: 170.5
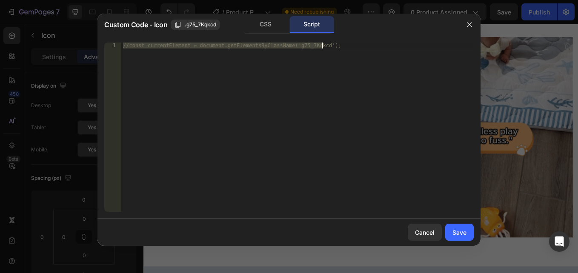
click at [292, 54] on div "//const currentElement = document.getElementsByClassName('g75_7Kqkcd');" at bounding box center [297, 133] width 352 height 181
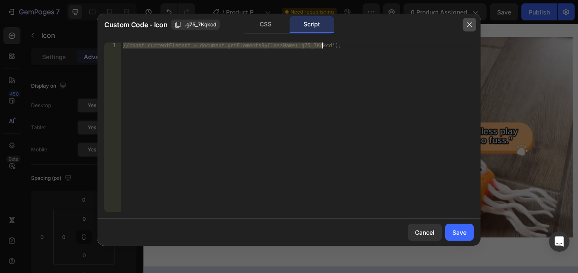
click at [465, 22] on button "button" at bounding box center [470, 25] width 14 height 14
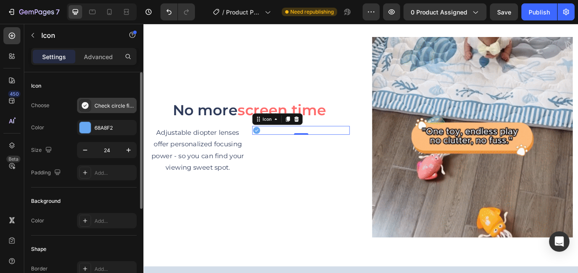
click at [119, 106] on div "Check circle filled" at bounding box center [114, 106] width 40 height 8
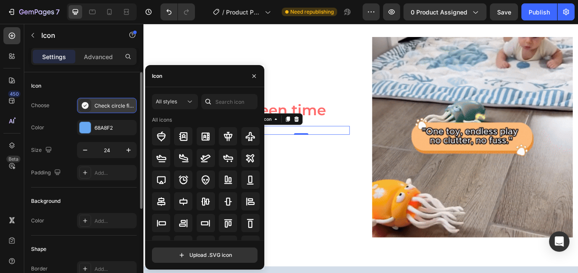
click at [131, 106] on div "Check circle filled" at bounding box center [114, 106] width 40 height 8
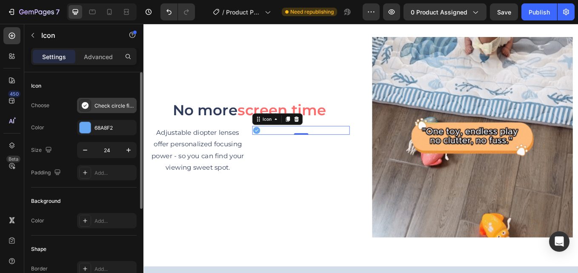
drag, startPoint x: 132, startPoint y: 106, endPoint x: 123, endPoint y: 103, distance: 10.0
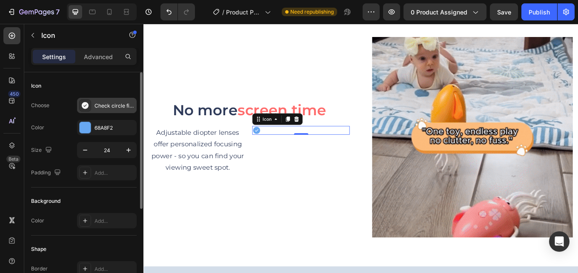
click at [123, 103] on div "Check circle filled" at bounding box center [114, 106] width 40 height 8
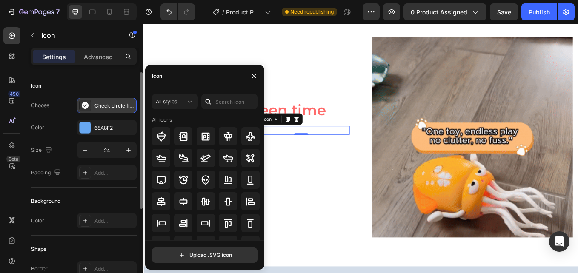
drag, startPoint x: 90, startPoint y: 104, endPoint x: 124, endPoint y: 107, distance: 34.2
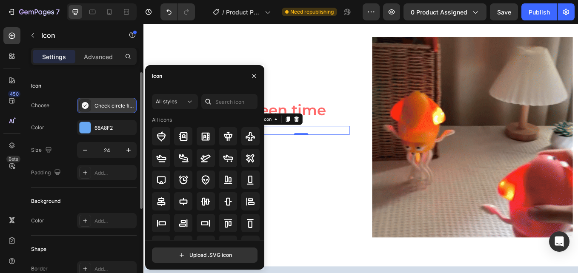
click at [120, 107] on div "Check circle filled" at bounding box center [107, 105] width 60 height 15
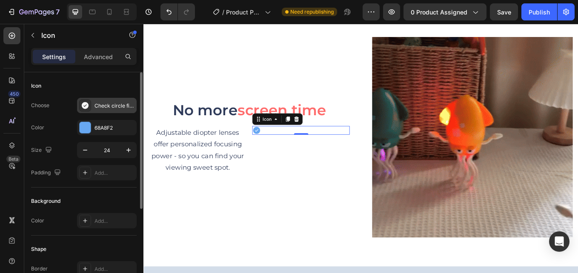
click at [127, 103] on div "Check circle filled" at bounding box center [114, 106] width 40 height 8
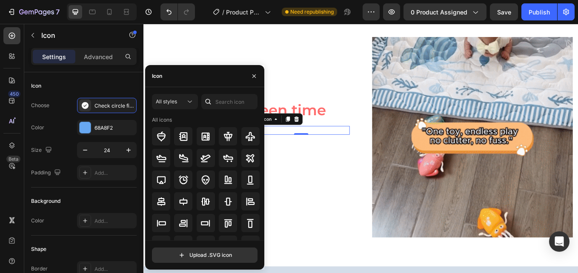
drag, startPoint x: 245, startPoint y: 185, endPoint x: 263, endPoint y: 215, distance: 34.4
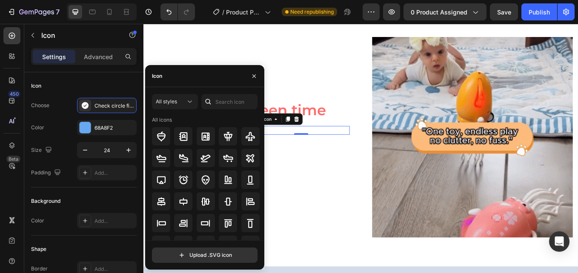
click at [263, 215] on div "All styles All icons Upload .SVG icon" at bounding box center [204, 178] width 119 height 169
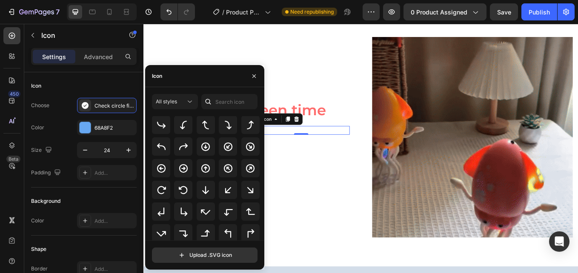
scroll to position [195, 0]
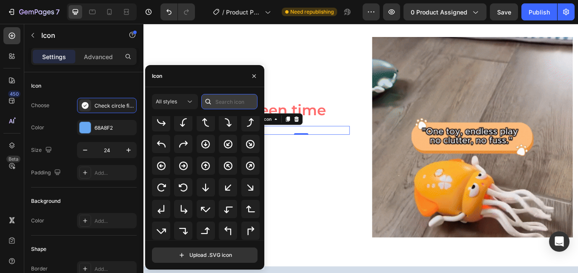
click at [225, 103] on input "text" at bounding box center [229, 101] width 56 height 15
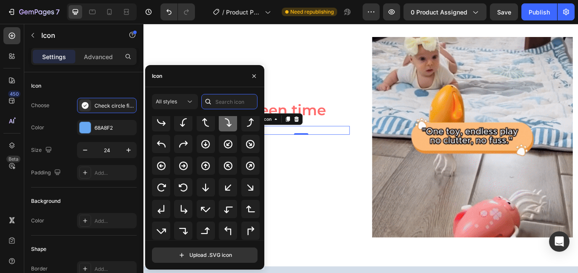
type input "v"
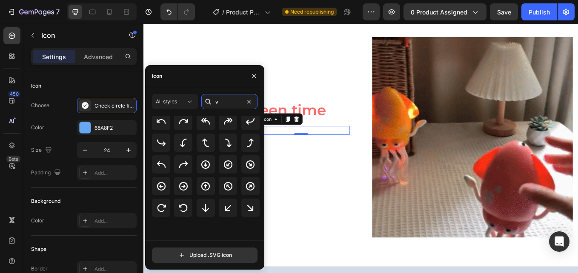
scroll to position [0, 0]
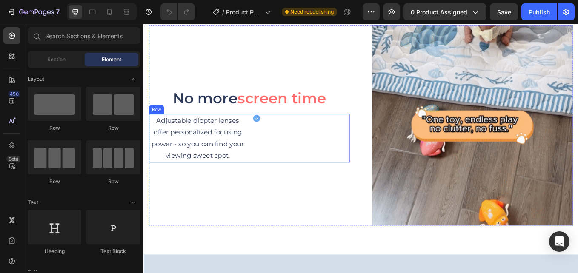
scroll to position [936, 0]
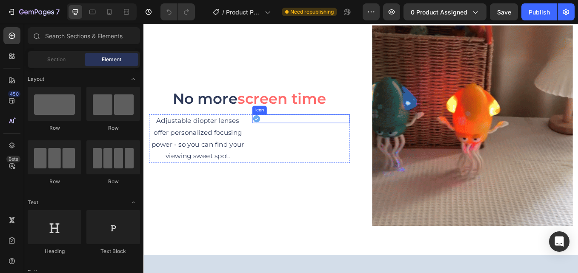
click at [284, 133] on div "Icon" at bounding box center [328, 135] width 114 height 10
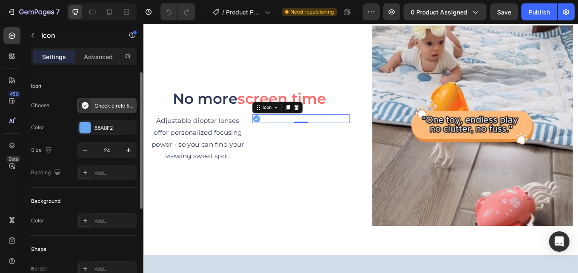
click at [116, 106] on div "Check circle filled" at bounding box center [114, 106] width 40 height 8
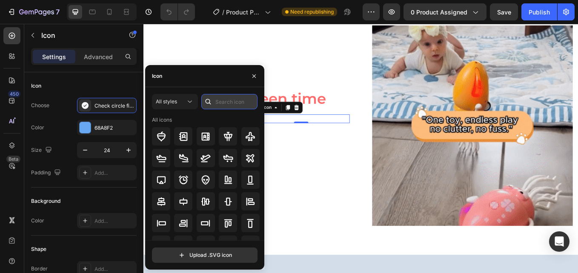
click at [233, 103] on input "text" at bounding box center [229, 101] width 56 height 15
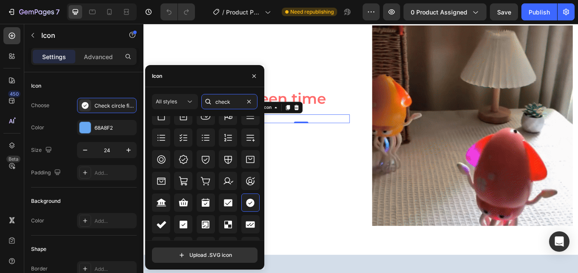
scroll to position [323, 0]
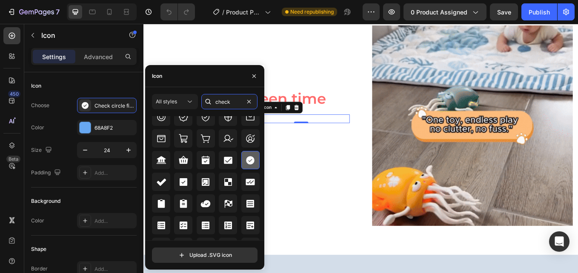
type input "check"
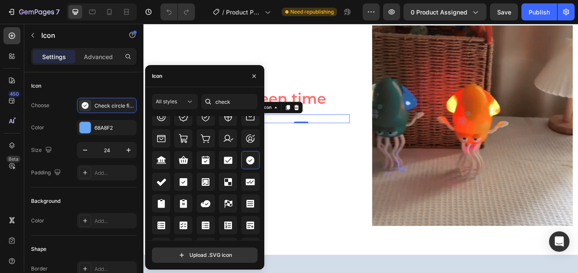
drag, startPoint x: 247, startPoint y: 153, endPoint x: 229, endPoint y: 77, distance: 78.2
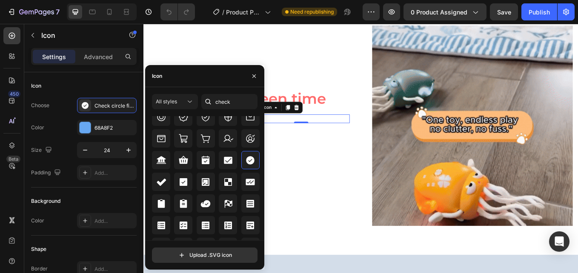
click at [229, 77] on div "Icon" at bounding box center [204, 76] width 119 height 22
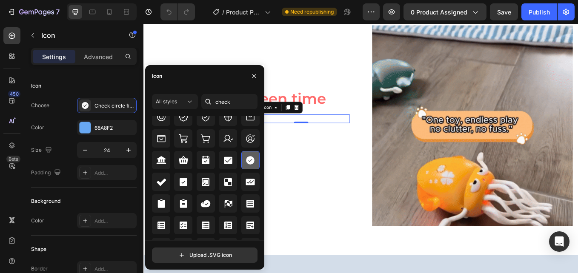
click at [253, 161] on icon at bounding box center [250, 160] width 10 height 10
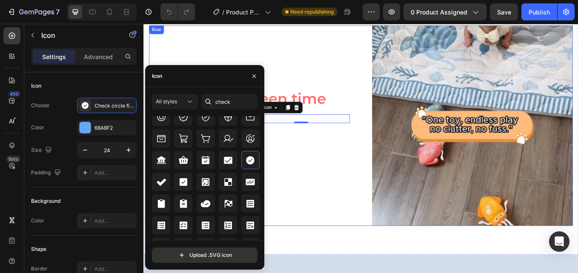
click at [346, 193] on div "No more screen time Heading Adjustable diopter lenses offer personalized focusi…" at bounding box center [268, 144] width 236 height 236
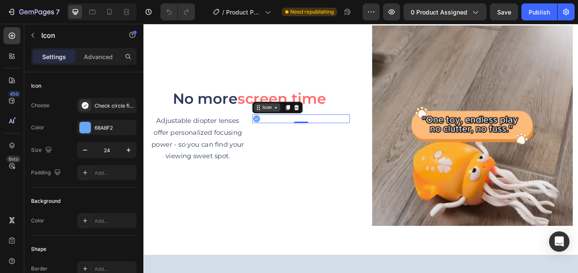
click at [289, 122] on div "Icon" at bounding box center [289, 122] width 14 height 0
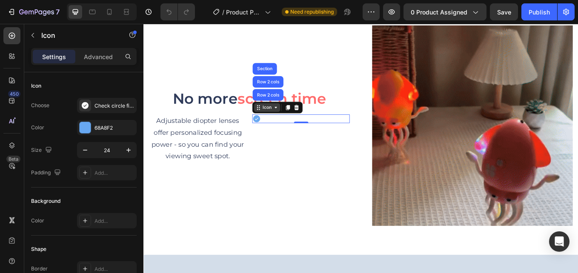
click at [295, 119] on icon at bounding box center [298, 122] width 7 height 7
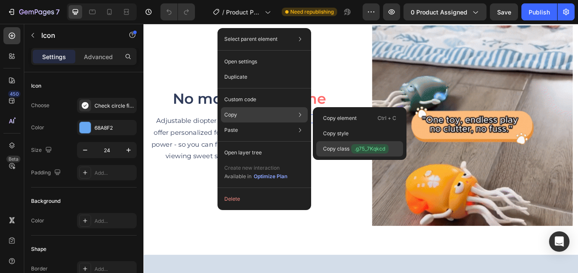
click at [360, 146] on span ".g75_7Kqkcd" at bounding box center [369, 148] width 37 height 9
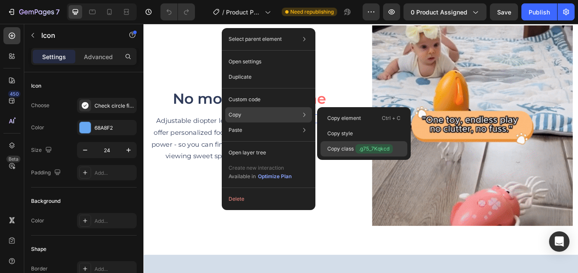
click at [348, 146] on p "Copy class .g75_7Kqkcd" at bounding box center [360, 148] width 66 height 9
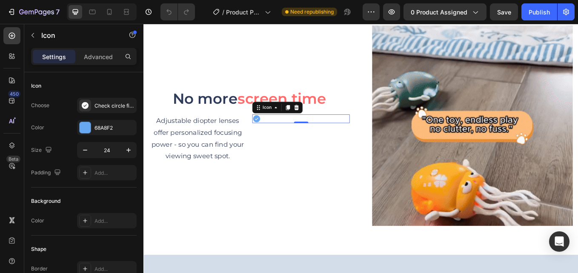
click at [286, 132] on div "Icon 0" at bounding box center [328, 135] width 114 height 10
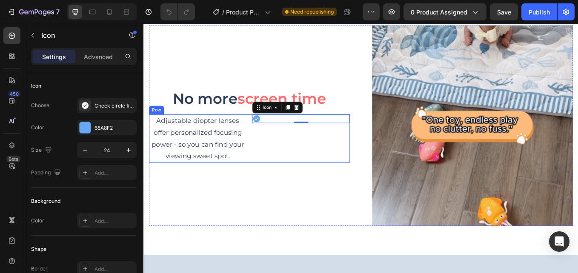
click at [284, 155] on div "Icon 0" at bounding box center [328, 158] width 114 height 57
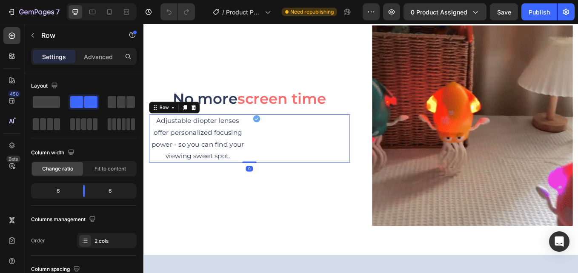
click at [286, 159] on div "Icon" at bounding box center [328, 158] width 114 height 57
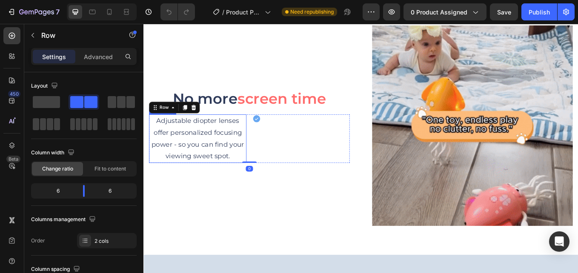
click at [248, 175] on p "Adjustable diopter lenses offer personalized focusing power - so you can find y…" at bounding box center [207, 158] width 113 height 55
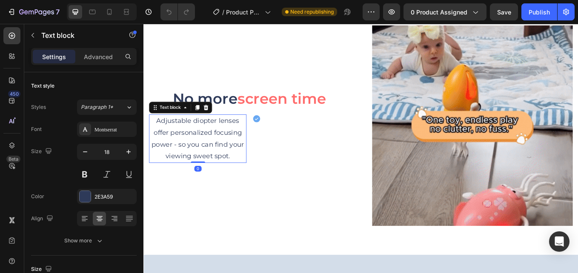
click at [250, 175] on p "Adjustable diopter lenses offer personalized focusing power - so you can find y…" at bounding box center [207, 158] width 113 height 55
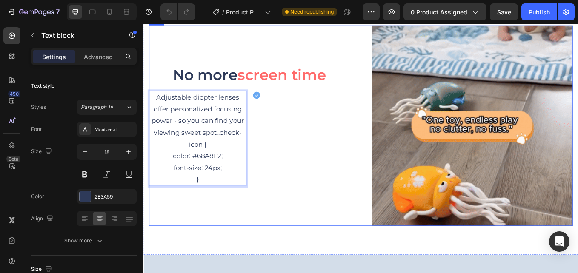
scroll to position [909, 0]
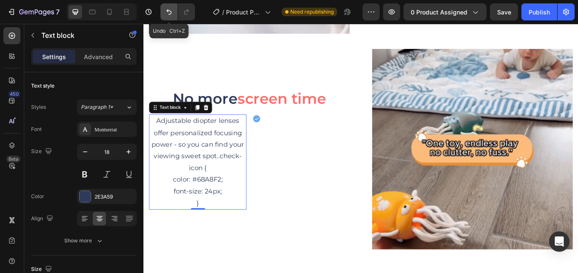
click at [163, 12] on button "Undo/Redo" at bounding box center [168, 11] width 17 height 17
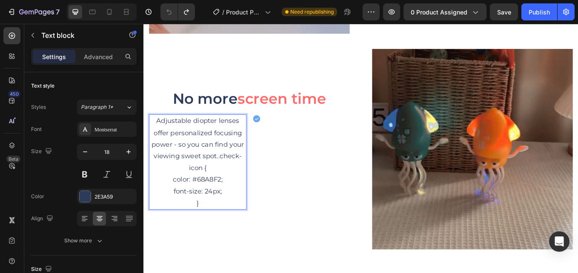
click at [242, 221] on p "Adjustable diopter lenses offer personalized focusing power - so you can find y…" at bounding box center [207, 186] width 113 height 110
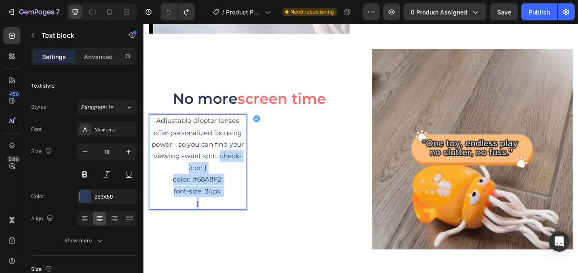
drag, startPoint x: 232, startPoint y: 176, endPoint x: 253, endPoint y: 226, distance: 54.4
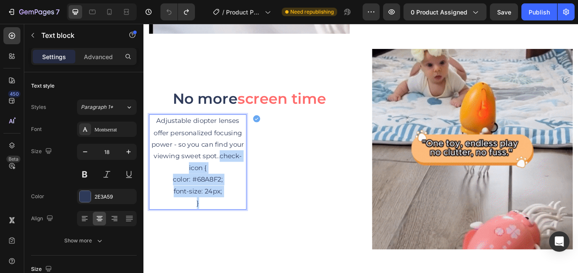
click at [253, 226] on p "Adjustable diopter lenses offer personalized focusing power - so you can find y…" at bounding box center [207, 186] width 113 height 110
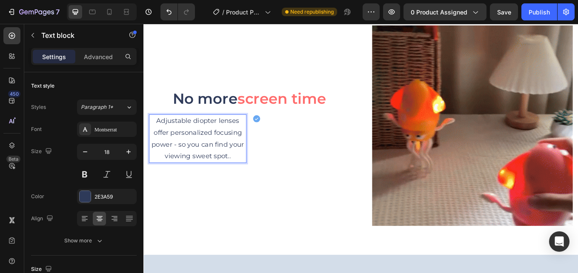
scroll to position [930, 0]
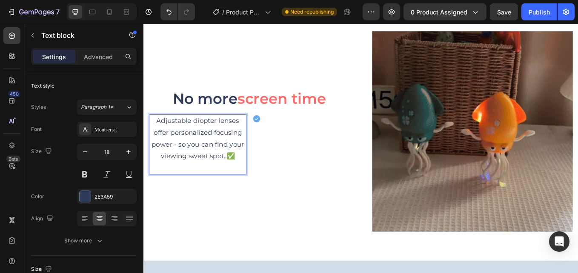
click at [254, 172] on p "Adjustable diopter lenses offer personalized focusing power - so you can find y…" at bounding box center [207, 165] width 113 height 69
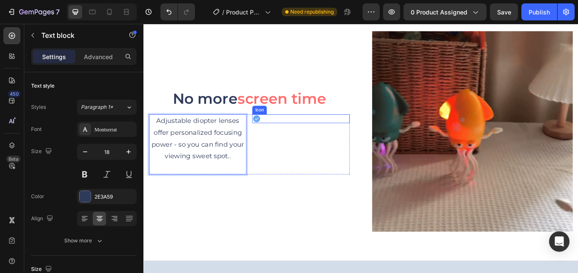
click at [279, 132] on icon at bounding box center [276, 135] width 10 height 10
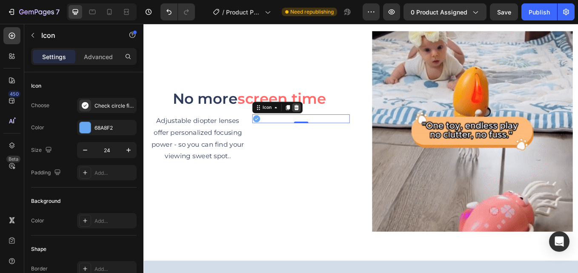
click at [324, 120] on icon at bounding box center [323, 122] width 7 height 7
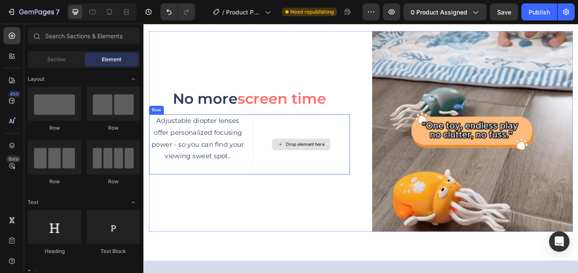
click at [363, 137] on div "Drop element here" at bounding box center [328, 165] width 114 height 71
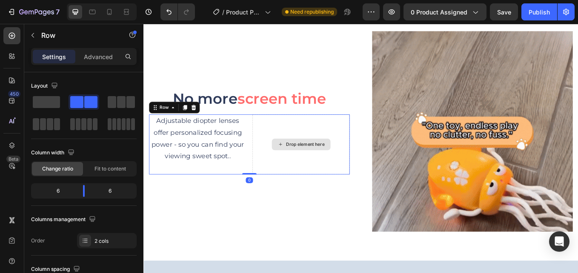
click at [294, 141] on div "Drop element here" at bounding box center [328, 165] width 114 height 71
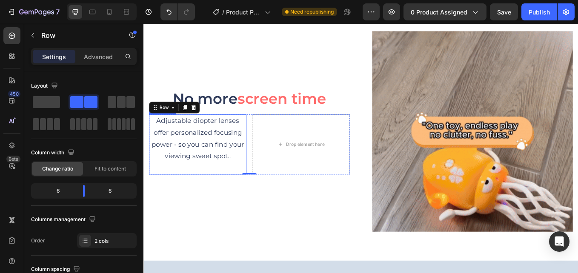
click at [256, 179] on p "Adjustable diopter lenses offer personalized focusing power - so you can find y…" at bounding box center [207, 165] width 113 height 69
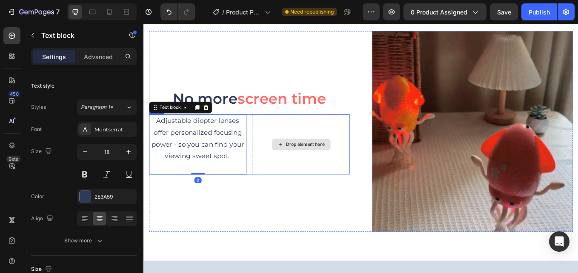
click at [277, 177] on div "Drop element here" at bounding box center [328, 165] width 114 height 71
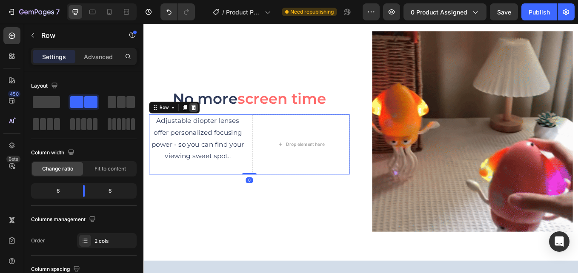
click at [204, 119] on icon at bounding box center [202, 122] width 7 height 7
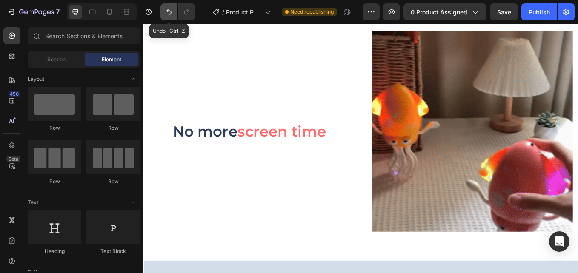
click at [166, 10] on icon "Undo/Redo" at bounding box center [169, 12] width 9 height 9
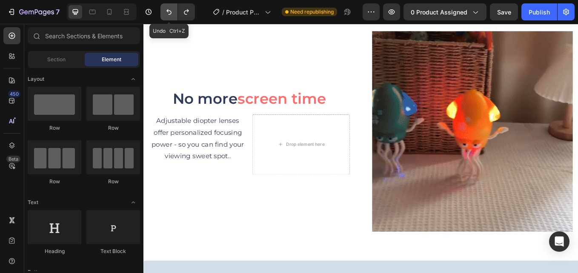
click at [166, 11] on icon "Undo/Redo" at bounding box center [169, 12] width 9 height 9
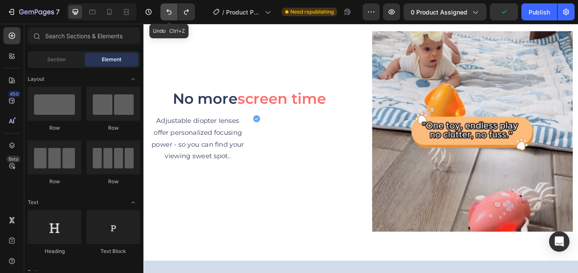
click at [168, 11] on icon "Undo/Redo" at bounding box center [168, 12] width 5 height 6
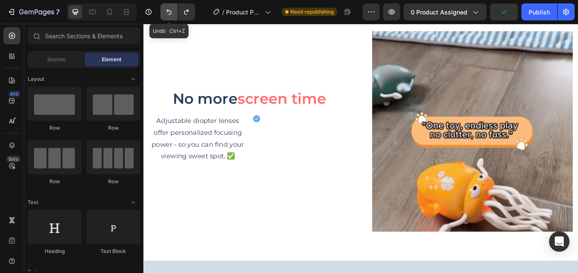
click at [170, 13] on icon "Undo/Redo" at bounding box center [169, 12] width 9 height 9
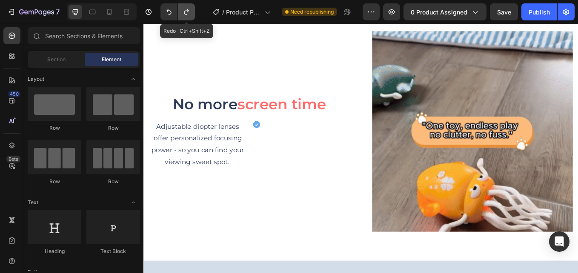
click at [189, 12] on icon "Undo/Redo" at bounding box center [186, 12] width 9 height 9
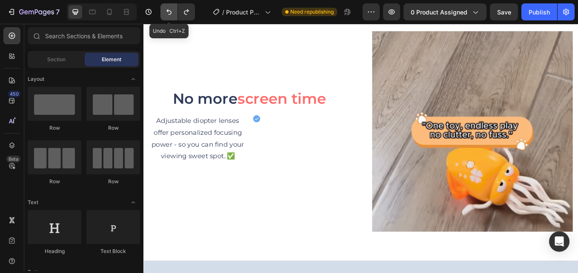
click at [168, 10] on icon "Undo/Redo" at bounding box center [169, 12] width 9 height 9
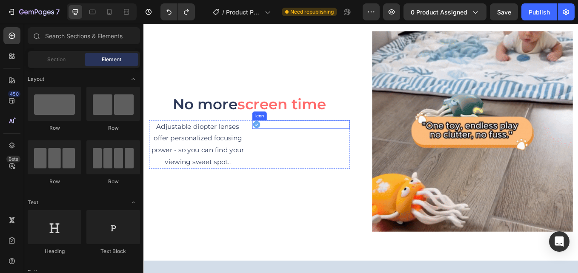
click at [275, 138] on icon at bounding box center [276, 142] width 9 height 9
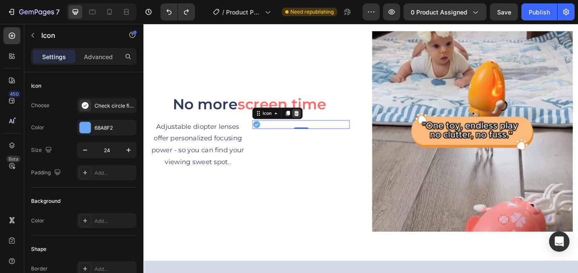
click at [324, 127] on icon at bounding box center [323, 129] width 7 height 7
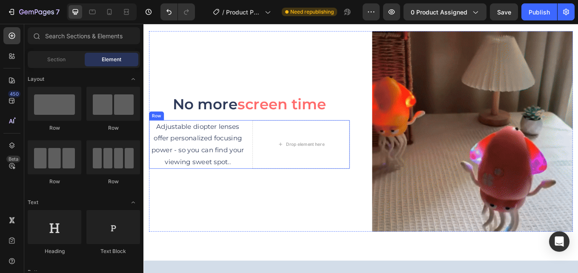
click at [267, 137] on div "Adjustable diopter lenses offer personalized focusing power - so you can find y…" at bounding box center [268, 165] width 236 height 57
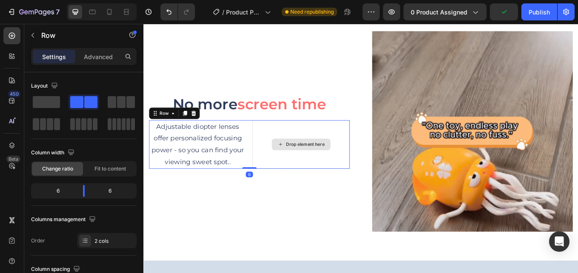
click at [286, 141] on div "Drop element here" at bounding box center [328, 165] width 114 height 57
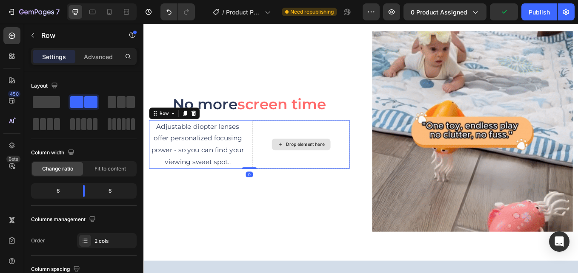
click at [337, 165] on div "Drop element here" at bounding box center [328, 166] width 69 height 14
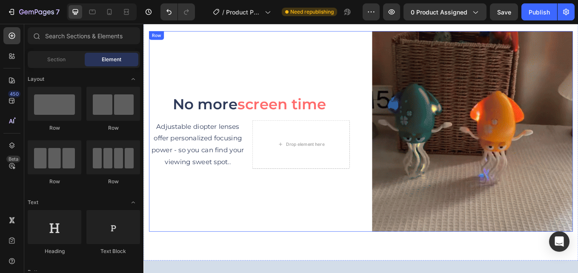
click at [342, 195] on div "No more screen time Heading Adjustable diopter lenses offer personalized focusi…" at bounding box center [268, 150] width 236 height 236
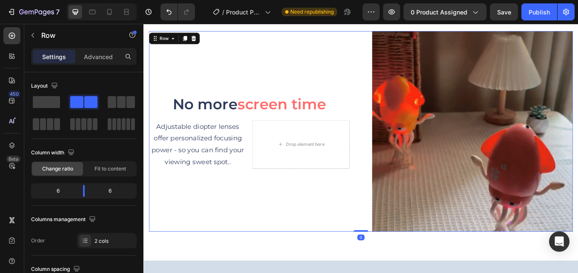
click at [389, 141] on div "No more screen time Heading Adjustable diopter lenses offer personalized focusi…" at bounding box center [399, 150] width 498 height 236
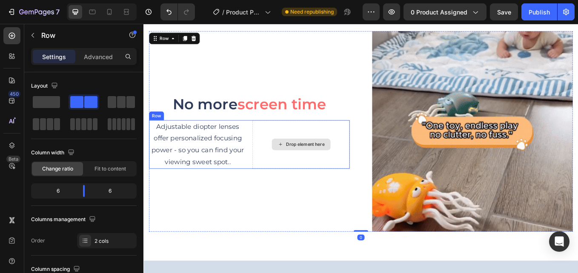
click at [358, 142] on div "Drop element here" at bounding box center [328, 165] width 114 height 57
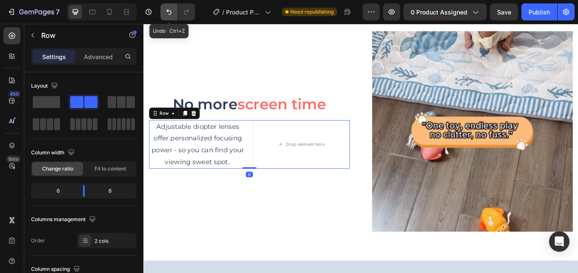
click at [169, 7] on button "Undo/Redo" at bounding box center [168, 11] width 17 height 17
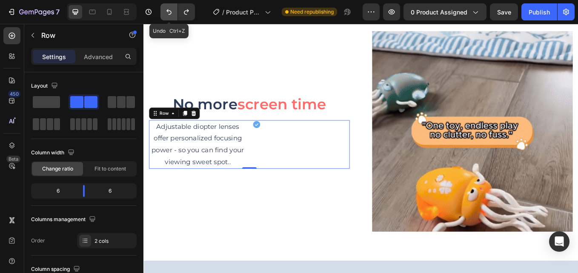
click at [169, 11] on icon "Undo/Redo" at bounding box center [168, 12] width 5 height 6
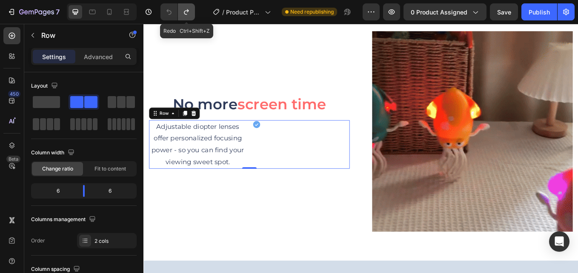
click at [189, 13] on icon "Undo/Redo" at bounding box center [186, 12] width 9 height 9
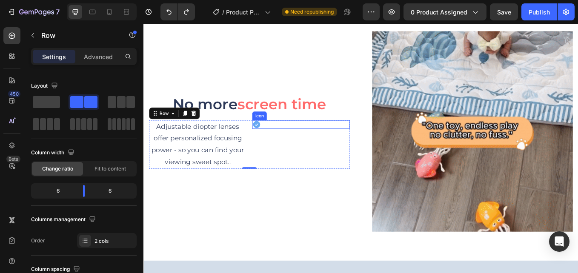
click at [286, 137] on div "Icon" at bounding box center [328, 142] width 114 height 10
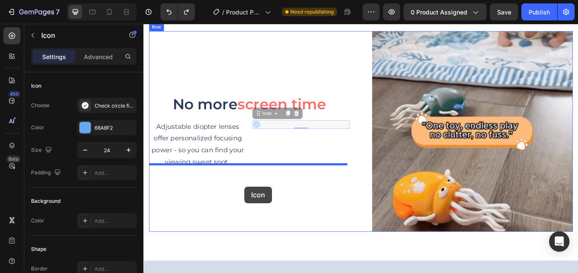
drag, startPoint x: 286, startPoint y: 127, endPoint x: 262, endPoint y: 215, distance: 91.8
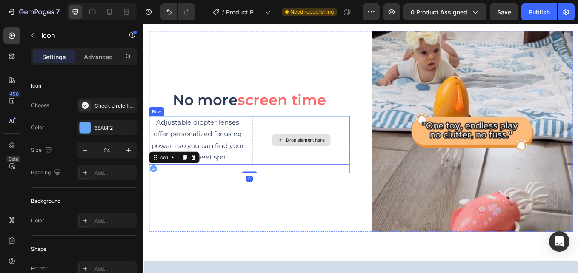
click at [313, 132] on div "Drop element here" at bounding box center [328, 160] width 114 height 57
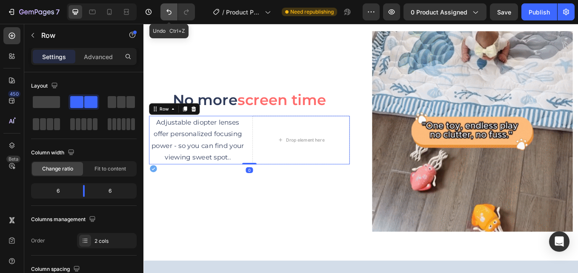
click at [172, 9] on icon "Undo/Redo" at bounding box center [169, 12] width 9 height 9
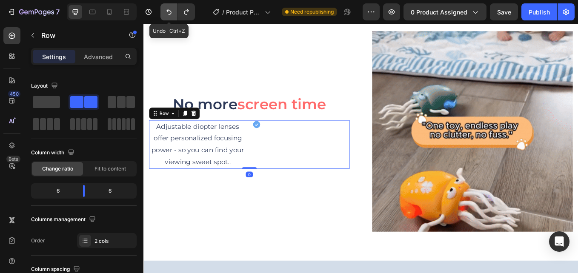
click at [172, 9] on icon "Undo/Redo" at bounding box center [169, 12] width 9 height 9
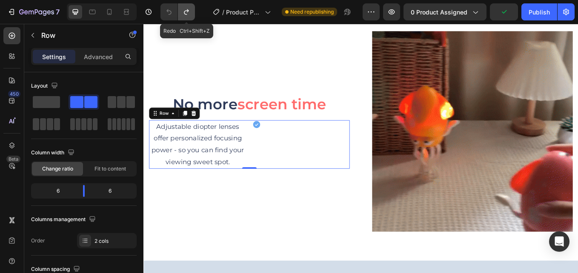
click at [183, 15] on icon "Undo/Redo" at bounding box center [186, 12] width 9 height 9
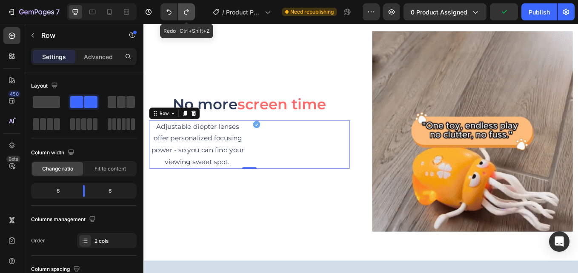
click at [186, 15] on icon "Undo/Redo" at bounding box center [186, 12] width 9 height 9
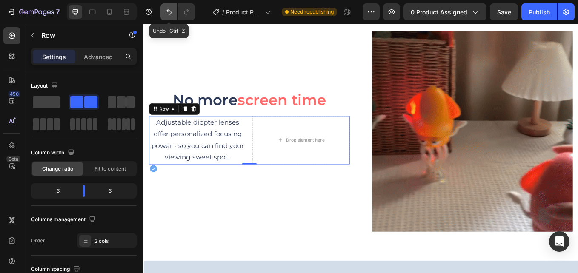
click at [175, 14] on button "Undo/Redo" at bounding box center [168, 11] width 17 height 17
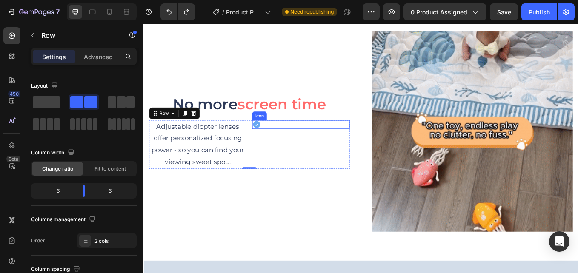
click at [302, 137] on div "Icon" at bounding box center [328, 142] width 114 height 10
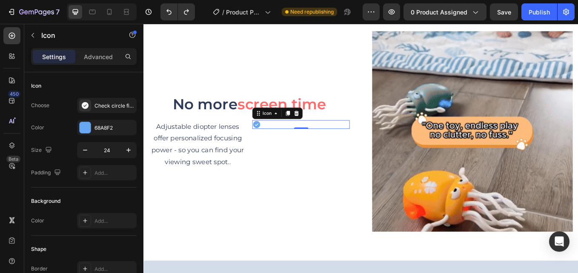
click at [322, 128] on div at bounding box center [323, 129] width 10 height 10
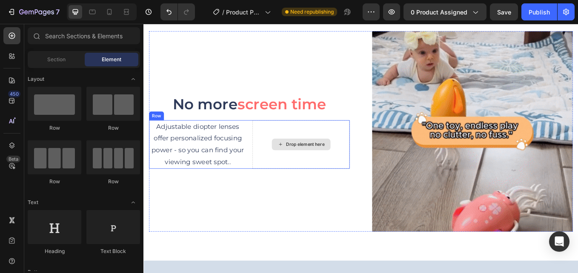
click at [318, 159] on div "Drop element here" at bounding box center [328, 166] width 69 height 14
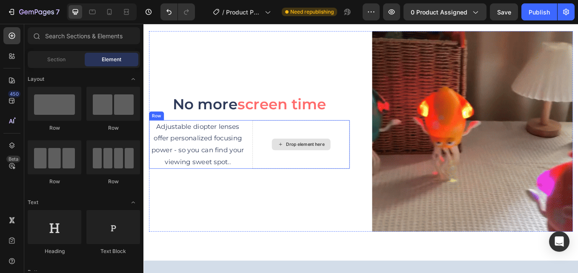
click at [324, 162] on div "Drop element here" at bounding box center [333, 165] width 45 height 7
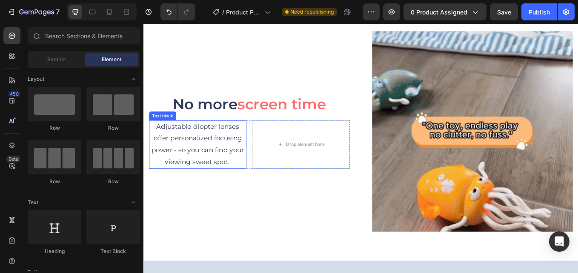
click at [220, 145] on p "Adjustable diopter lenses offer personalized focusing power - so you can find y…" at bounding box center [207, 165] width 113 height 55
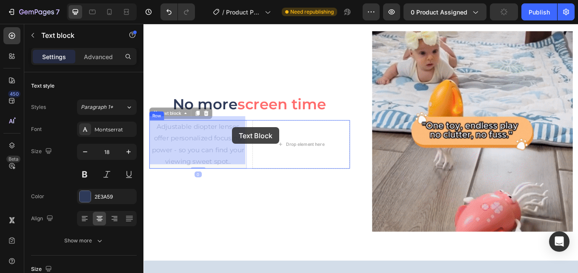
drag, startPoint x: 173, startPoint y: 125, endPoint x: 262, endPoint y: 154, distance: 93.4
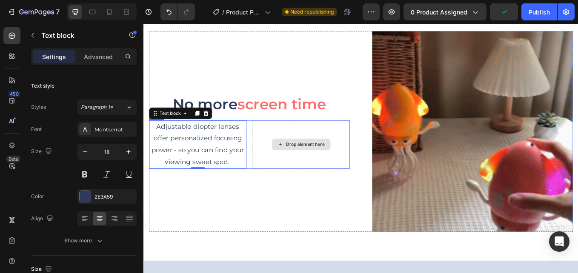
click at [313, 159] on div "Drop element here" at bounding box center [328, 166] width 69 height 14
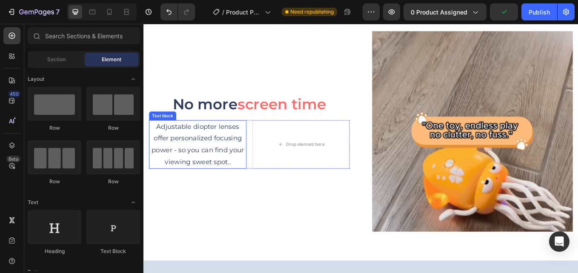
click at [179, 143] on p "Adjustable diopter lenses offer personalized focusing power - so you can find y…" at bounding box center [207, 165] width 113 height 55
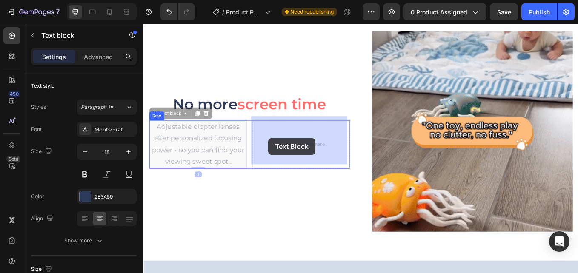
drag, startPoint x: 170, startPoint y: 129, endPoint x: 276, endPoint y: 157, distance: 109.9
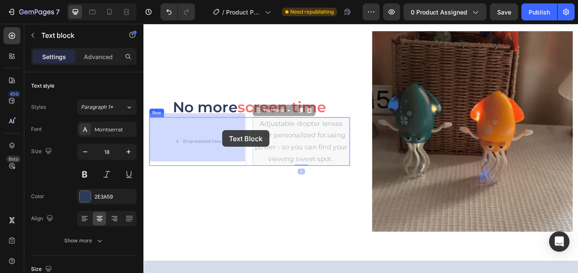
drag, startPoint x: 298, startPoint y: 125, endPoint x: 236, endPoint y: 149, distance: 66.7
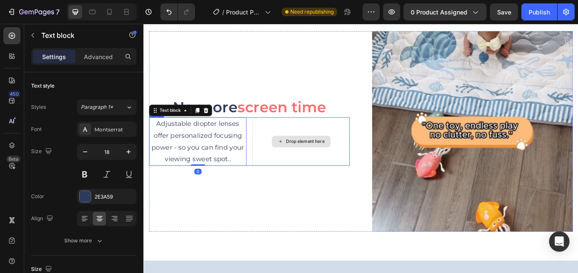
drag, startPoint x: 296, startPoint y: 173, endPoint x: 291, endPoint y: 176, distance: 6.5
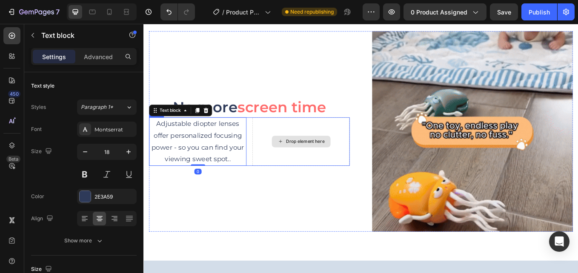
click at [296, 172] on div "Drop element here" at bounding box center [328, 162] width 114 height 57
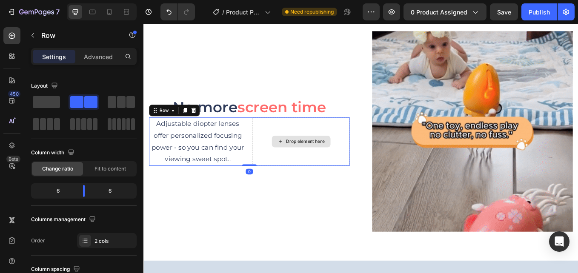
click at [302, 140] on div "Drop element here" at bounding box center [328, 162] width 114 height 57
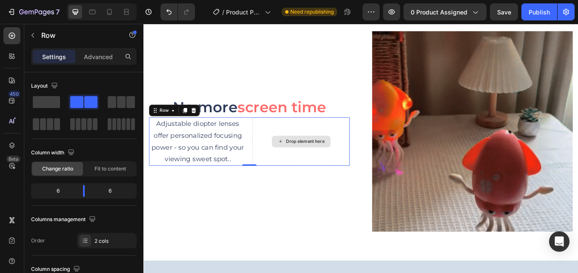
click at [353, 137] on div "Drop element here" at bounding box center [328, 162] width 114 height 57
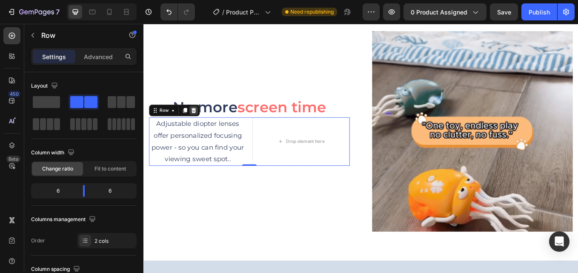
click at [201, 123] on icon at bounding box center [203, 126] width 6 height 6
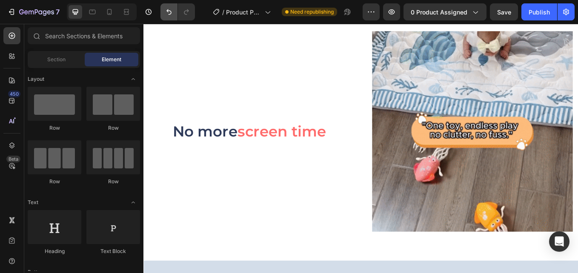
click at [163, 16] on button "Undo/Redo" at bounding box center [168, 11] width 17 height 17
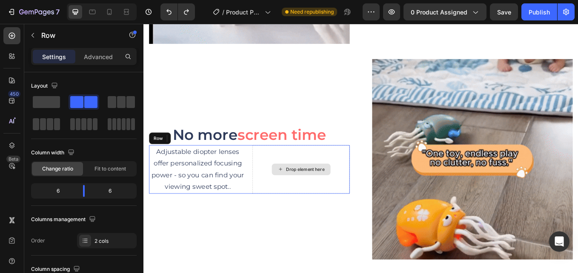
click at [290, 166] on div "Drop element here" at bounding box center [328, 194] width 114 height 57
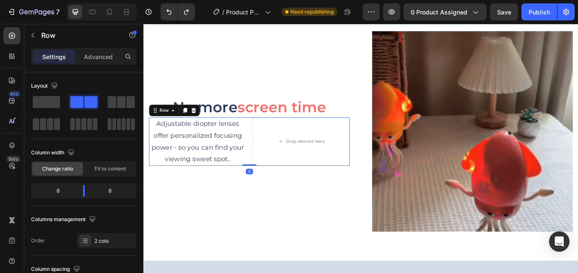
click at [254, 169] on p "Adjustable diopter lenses offer personalized focusing power - so you can find y…" at bounding box center [207, 162] width 113 height 55
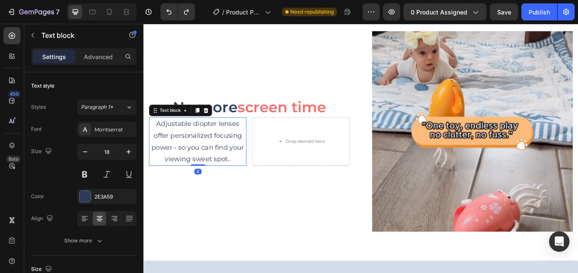
click at [212, 151] on p "Adjustable diopter lenses offer personalized focusing power - so you can find y…" at bounding box center [207, 162] width 113 height 55
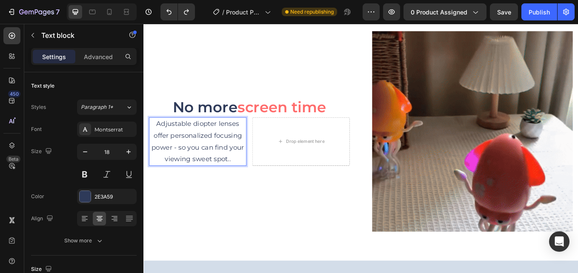
click at [213, 151] on p "Adjustable diopter lenses offer personalized focusing power - so you can find y…" at bounding box center [207, 162] width 113 height 55
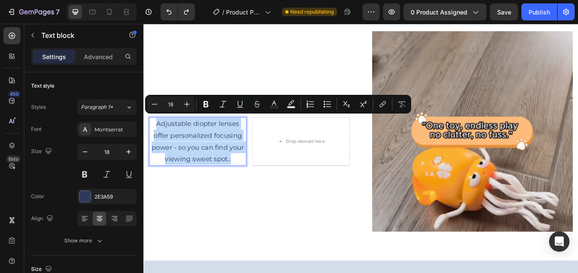
copy p "Adjustable diopter lenses offer personalized focusing power - so you can find y…"
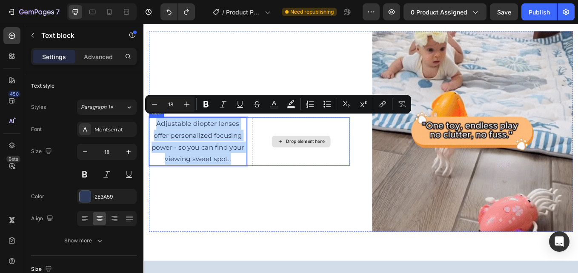
click at [300, 155] on div "Drop element here" at bounding box center [328, 162] width 69 height 14
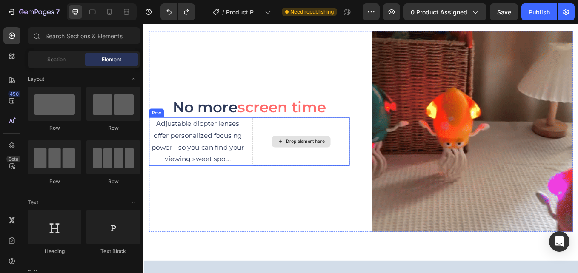
click at [277, 134] on div "Drop element here" at bounding box center [328, 162] width 114 height 57
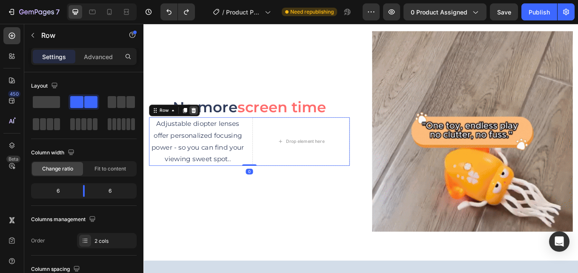
click at [201, 122] on icon at bounding box center [202, 125] width 7 height 7
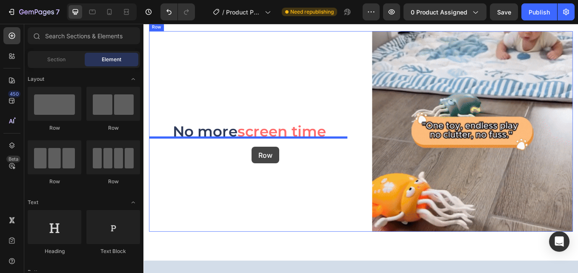
drag, startPoint x: 216, startPoint y: 128, endPoint x: 270, endPoint y: 169, distance: 67.5
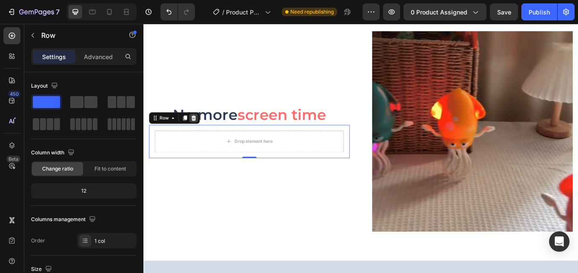
click at [205, 131] on icon at bounding box center [202, 134] width 7 height 7
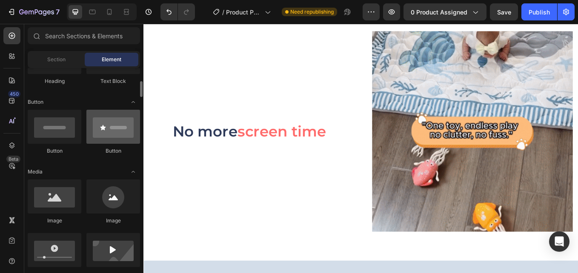
scroll to position [128, 0]
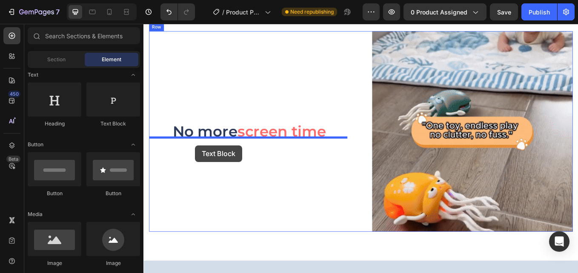
drag, startPoint x: 264, startPoint y: 135, endPoint x: 252, endPoint y: 179, distance: 46.3
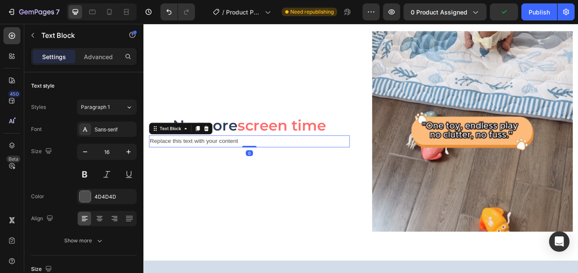
click at [264, 157] on div "Replace this text with your content" at bounding box center [268, 162] width 236 height 14
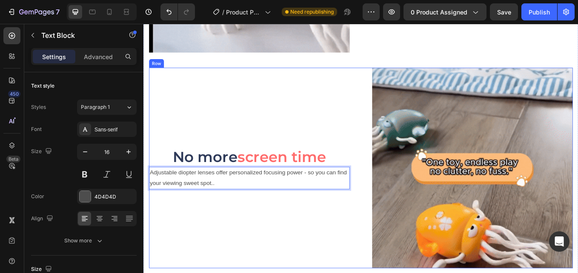
scroll to position [887, 0]
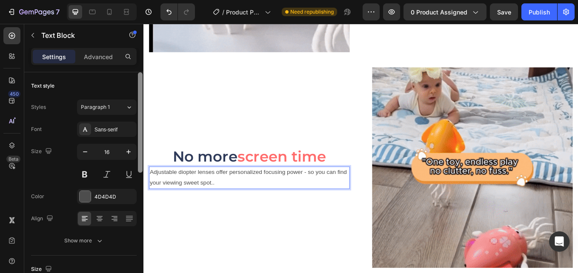
drag, startPoint x: 111, startPoint y: 127, endPoint x: 141, endPoint y: 149, distance: 36.9
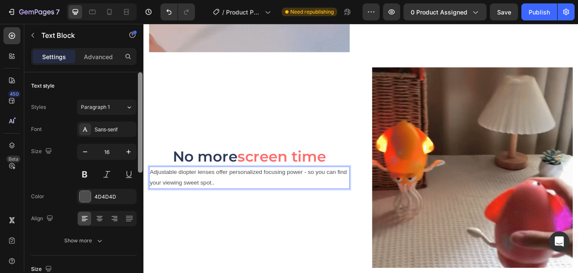
click at [111, 126] on div "Sans-serif" at bounding box center [114, 130] width 40 height 8
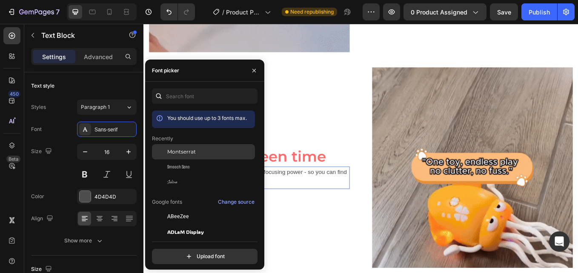
click at [192, 151] on span "Montserrat" at bounding box center [181, 152] width 29 height 8
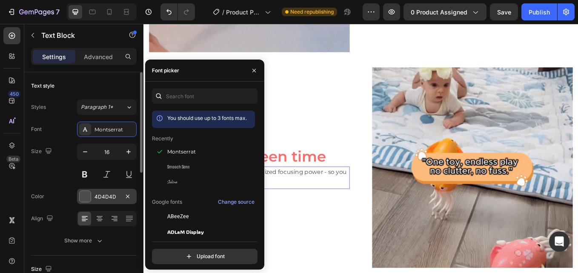
click at [120, 192] on div "4D4D4D" at bounding box center [107, 196] width 60 height 15
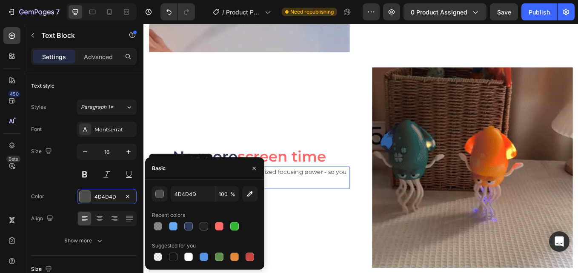
click at [189, 222] on div at bounding box center [188, 226] width 10 height 10
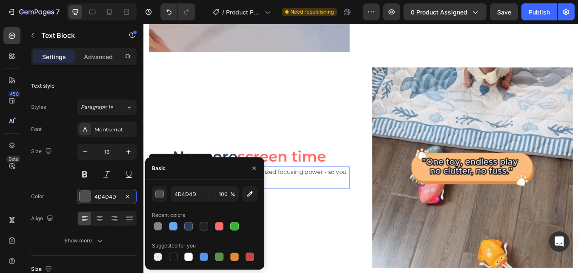
type input "2E3A59"
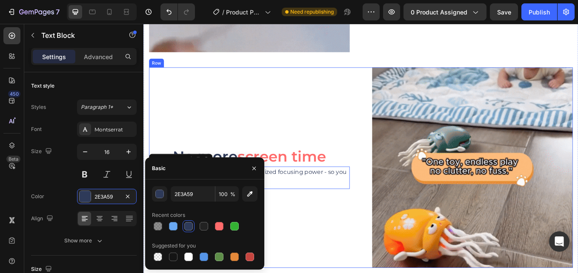
click at [271, 126] on div "No more screen time Heading Adjustable diopter lenses offer personalized focusi…" at bounding box center [268, 193] width 236 height 236
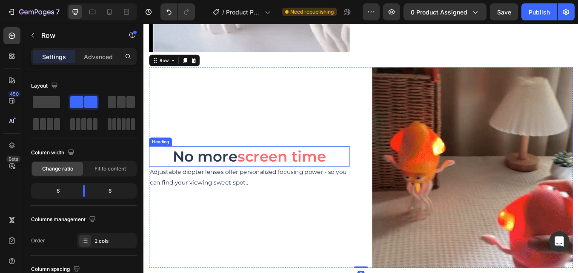
click at [207, 196] on p "Adjustable diopter lenses offer personalized focusing power - so you can find y…" at bounding box center [268, 204] width 234 height 25
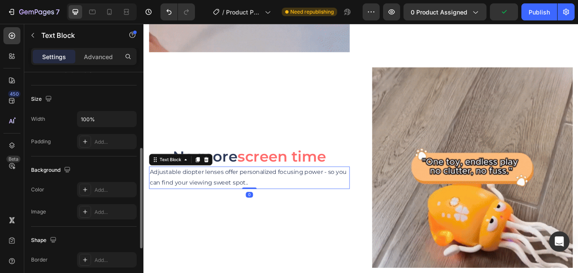
scroll to position [85, 0]
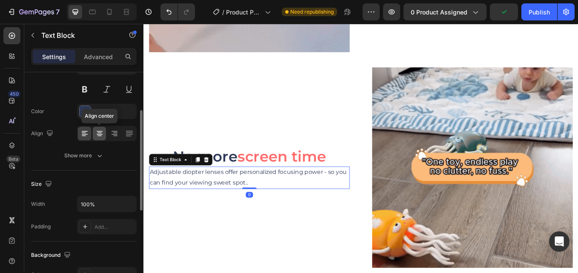
click at [100, 135] on icon at bounding box center [100, 134] width 6 height 1
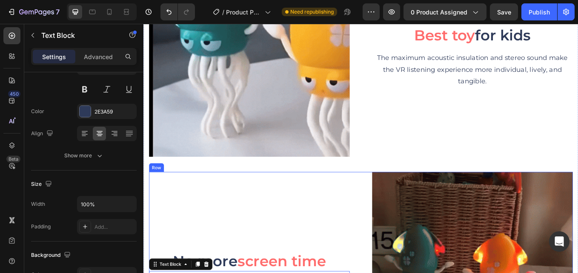
scroll to position [759, 0]
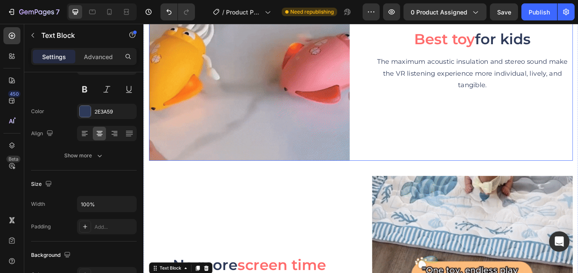
click at [483, 76] on p "The maximum acoustic insulation and stereo sound make the VR listening experien…" at bounding box center [530, 81] width 234 height 41
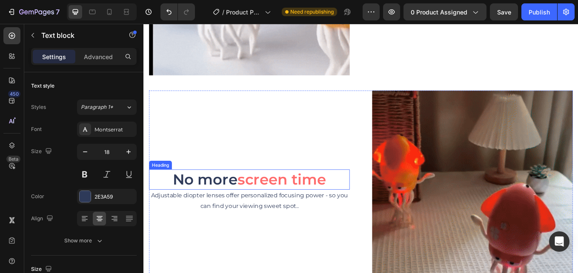
scroll to position [887, 0]
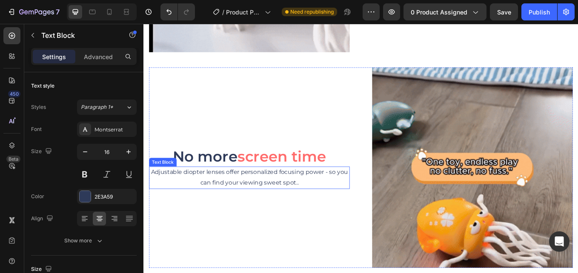
click at [252, 192] on p "Adjustable diopter lenses offer personalized focusing power - so you can find y…" at bounding box center [268, 204] width 234 height 25
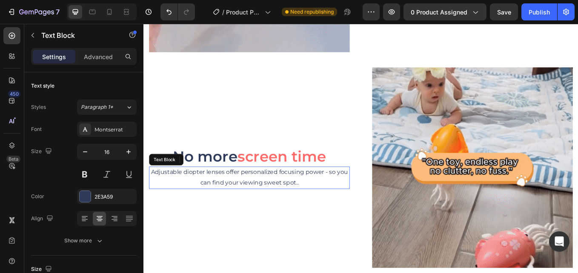
scroll to position [930, 0]
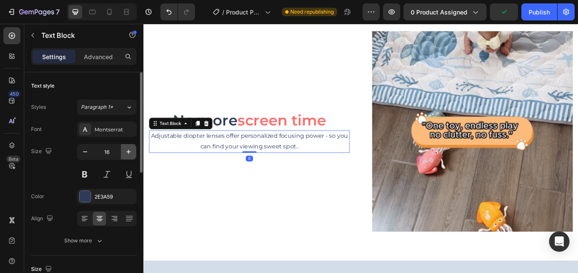
click at [132, 155] on icon "button" at bounding box center [128, 152] width 9 height 9
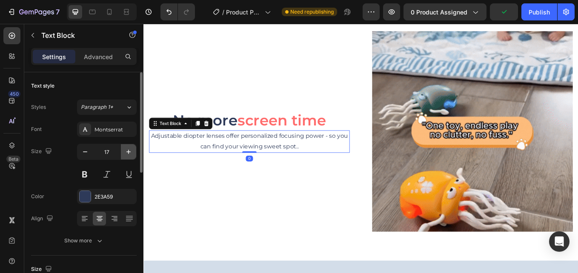
click at [132, 155] on icon "button" at bounding box center [128, 152] width 9 height 9
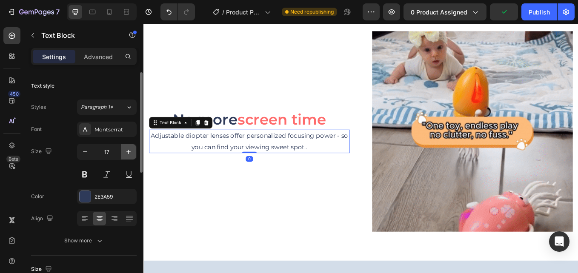
type input "18"
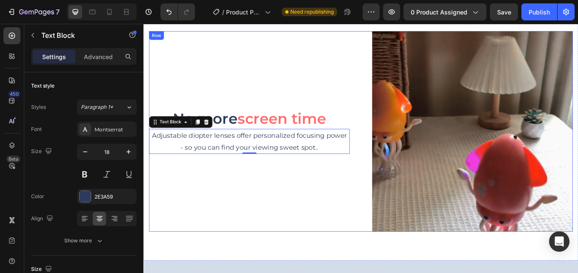
click at [263, 192] on div "No more screen time Heading Adjustable diopter lenses offer personalized focusi…" at bounding box center [268, 150] width 236 height 236
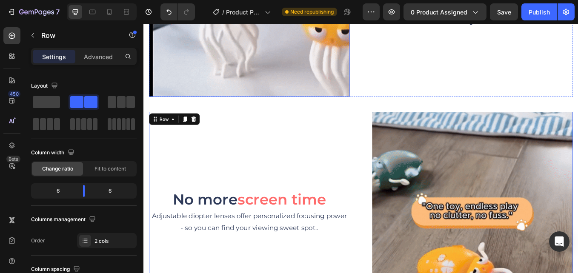
scroll to position [802, 0]
